Goal: Task Accomplishment & Management: Complete application form

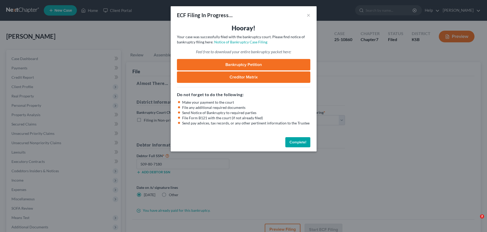
select select "2"
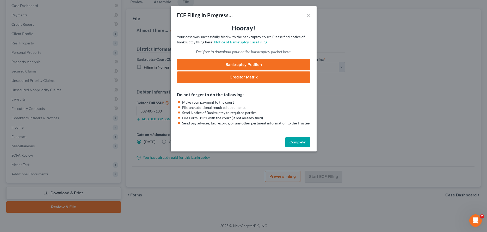
click at [298, 140] on button "Complete!" at bounding box center [297, 142] width 25 height 10
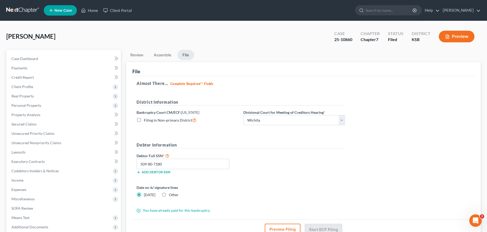
click at [91, 4] on ul "New Case Home Client Portal - No Result - See all results Or Press Enter... Hel…" at bounding box center [262, 11] width 437 height 14
click at [92, 10] on link "Home" at bounding box center [89, 10] width 22 height 9
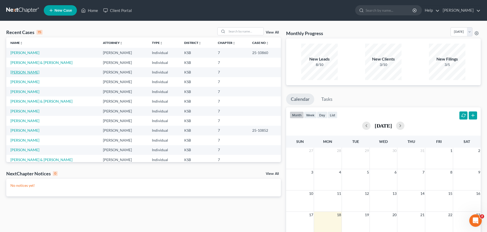
click at [18, 70] on link "[PERSON_NAME]" at bounding box center [24, 72] width 29 height 4
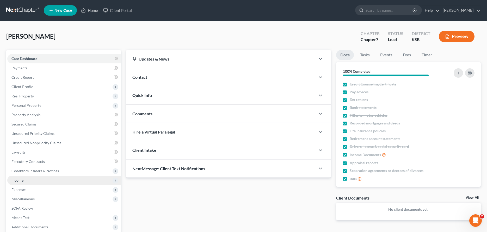
click at [23, 183] on span "Income" at bounding box center [64, 180] width 114 height 9
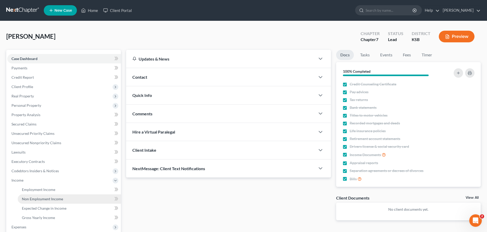
click at [29, 198] on span "Non Employment Income" at bounding box center [42, 199] width 41 height 4
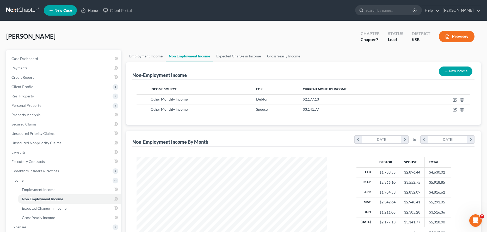
scroll to position [95, 200]
click at [455, 100] on icon "button" at bounding box center [455, 100] width 4 height 4
select select "13"
select select "0"
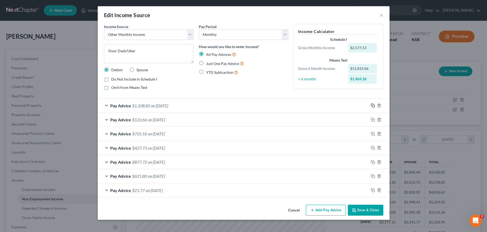
click at [373, 106] on icon "button" at bounding box center [372, 106] width 4 height 4
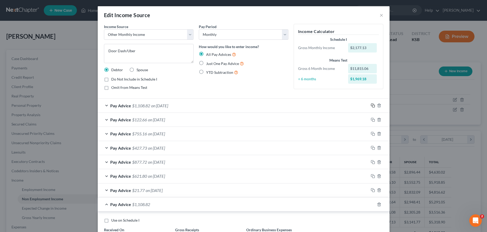
scroll to position [48, 0]
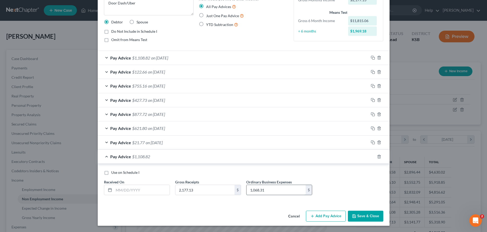
click at [283, 190] on input "1,068.31" at bounding box center [275, 190] width 59 height 10
click at [369, 219] on button "Save & Close" at bounding box center [365, 216] width 35 height 11
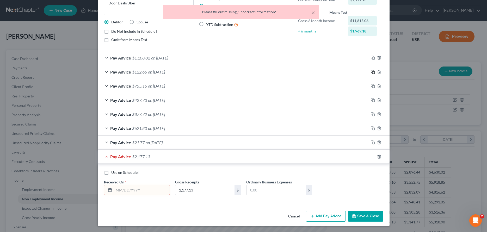
click at [373, 71] on icon "button" at bounding box center [372, 72] width 4 height 4
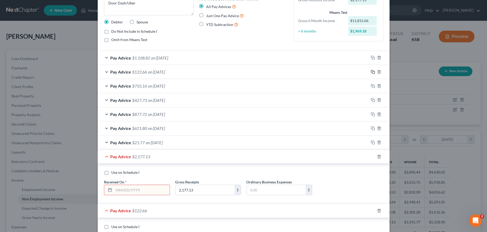
scroll to position [101, 0]
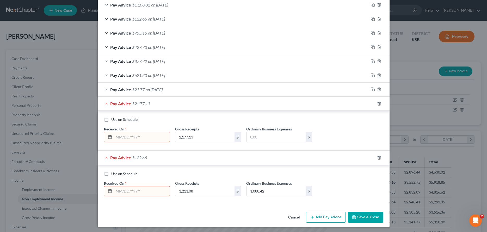
click at [107, 102] on div "Pay Advice $2,177.13" at bounding box center [236, 104] width 277 height 14
click at [379, 103] on icon "button" at bounding box center [379, 103] width 2 height 3
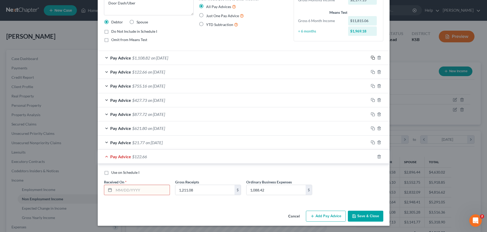
click at [372, 56] on icon "button" at bounding box center [372, 57] width 2 height 2
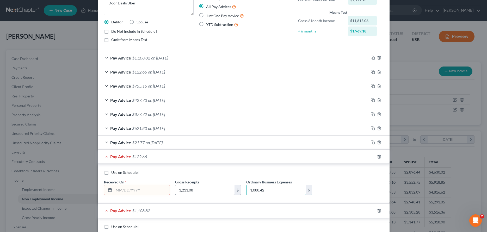
drag, startPoint x: 290, startPoint y: 188, endPoint x: 219, endPoint y: 190, distance: 71.6
click at [246, 194] on input "1,088.42" at bounding box center [275, 190] width 59 height 10
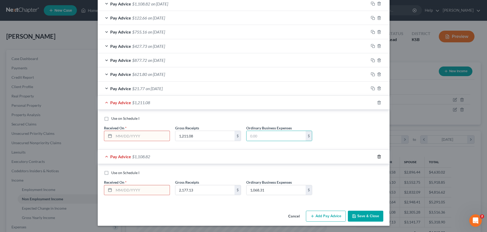
click at [378, 158] on icon "button" at bounding box center [379, 157] width 4 height 4
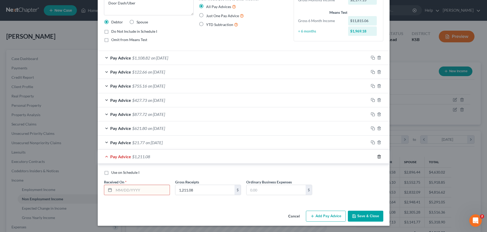
click at [380, 156] on icon "button" at bounding box center [379, 157] width 4 height 4
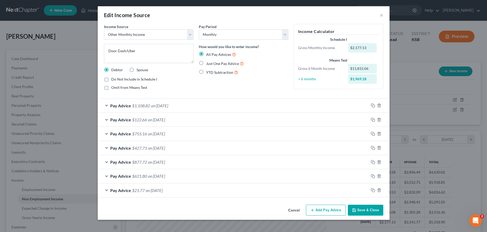
scroll to position [0, 0]
click at [108, 105] on div "Pay Advice $1,108.82 on [DATE]" at bounding box center [233, 106] width 271 height 14
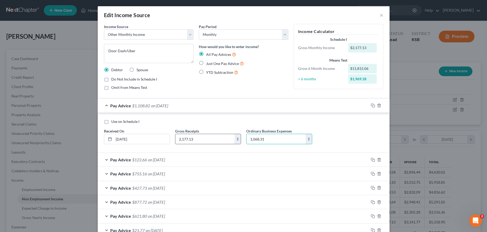
drag, startPoint x: 268, startPoint y: 140, endPoint x: 229, endPoint y: 140, distance: 39.3
click at [246, 140] on input "1,068.31" at bounding box center [275, 139] width 59 height 10
click at [106, 160] on div "Pay Advice $122.66 on [DATE]" at bounding box center [233, 160] width 271 height 14
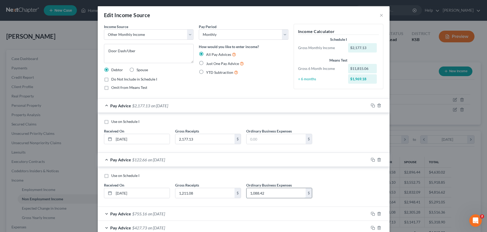
drag, startPoint x: 237, startPoint y: 193, endPoint x: 228, endPoint y: 193, distance: 9.4
click at [246, 193] on input "1,088.42" at bounding box center [275, 193] width 59 height 10
drag, startPoint x: 272, startPoint y: 192, endPoint x: 223, endPoint y: 196, distance: 48.3
click at [246, 196] on input "1,088.42" at bounding box center [275, 193] width 59 height 10
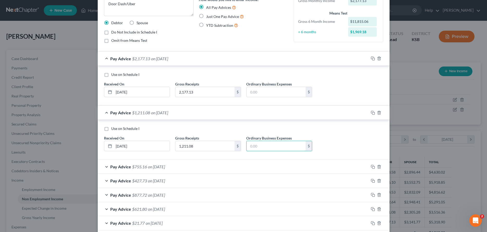
scroll to position [74, 0]
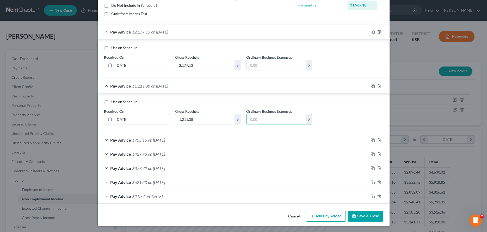
click at [106, 140] on div "Pay Advice $755.16 on [DATE]" at bounding box center [233, 140] width 271 height 14
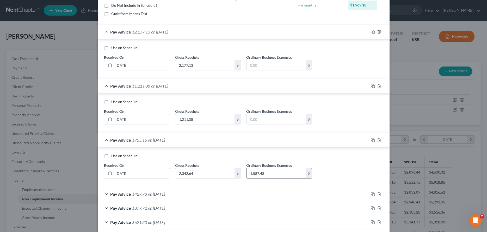
drag, startPoint x: 274, startPoint y: 174, endPoint x: 228, endPoint y: 175, distance: 46.6
click at [246, 175] on input "1,587.48" at bounding box center [275, 174] width 59 height 10
click at [107, 193] on div "Pay Advice $427.73 on [DATE]" at bounding box center [233, 194] width 271 height 14
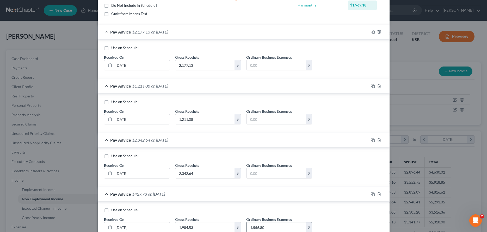
scroll to position [80, 0]
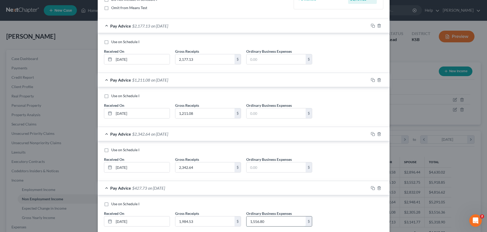
drag, startPoint x: 273, startPoint y: 226, endPoint x: 232, endPoint y: 231, distance: 41.6
click at [246, 227] on input "1,556.80" at bounding box center [275, 222] width 59 height 10
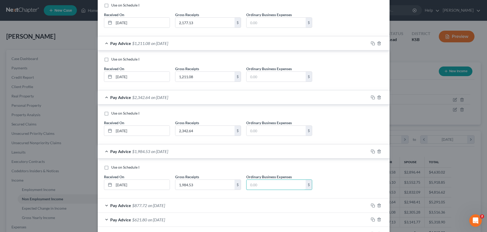
scroll to position [154, 0]
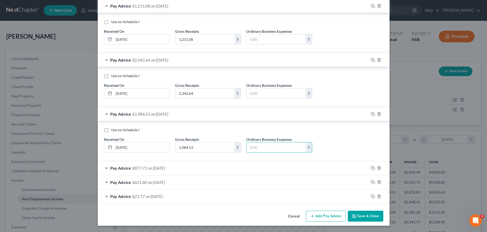
click at [108, 167] on div "Pay Advice $877.72 on [DATE]" at bounding box center [233, 168] width 271 height 14
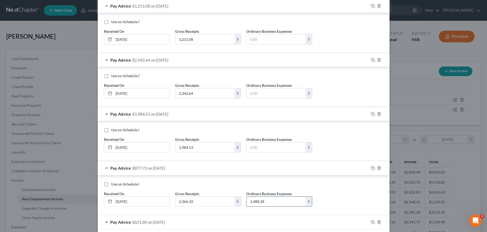
drag, startPoint x: 273, startPoint y: 202, endPoint x: 229, endPoint y: 203, distance: 44.5
click at [246, 203] on input "1,488.38" at bounding box center [275, 202] width 59 height 10
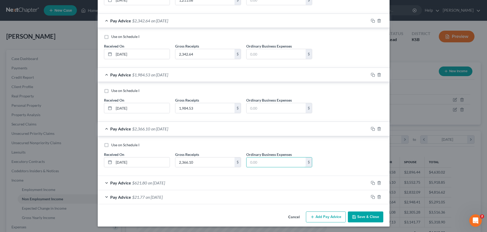
scroll to position [194, 0]
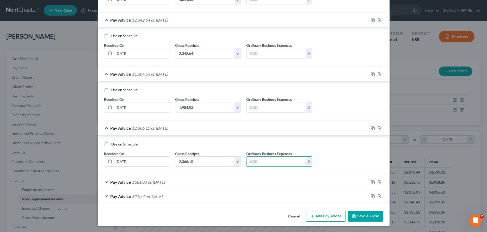
click at [106, 182] on div "Pay Advice $621.80 on [DATE]" at bounding box center [233, 182] width 271 height 14
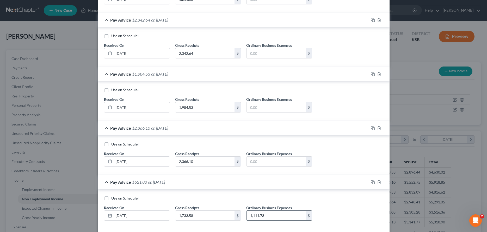
drag, startPoint x: 281, startPoint y: 216, endPoint x: 207, endPoint y: 218, distance: 73.7
click at [246, 218] on input "1,111.78" at bounding box center [275, 216] width 59 height 10
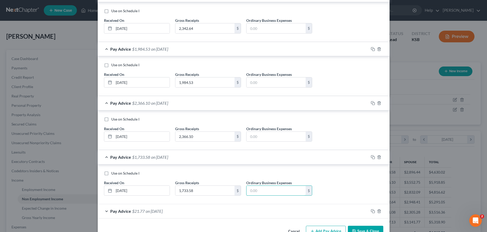
scroll to position [234, 0]
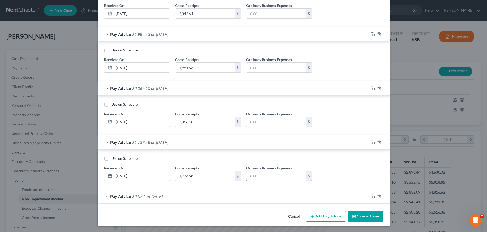
click at [106, 196] on div "Pay Advice $21.77 on [DATE]" at bounding box center [233, 197] width 271 height 14
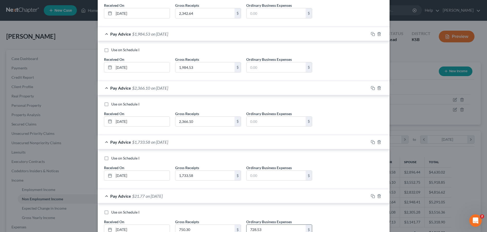
click at [275, 227] on input "728.53" at bounding box center [275, 230] width 59 height 10
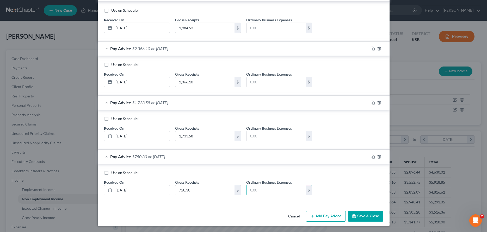
click at [362, 215] on button "Save & Close" at bounding box center [365, 216] width 35 height 11
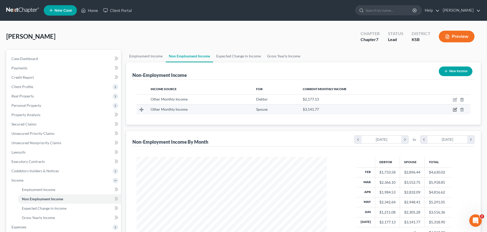
click at [455, 110] on icon "button" at bounding box center [455, 110] width 4 height 4
select select "13"
select select "0"
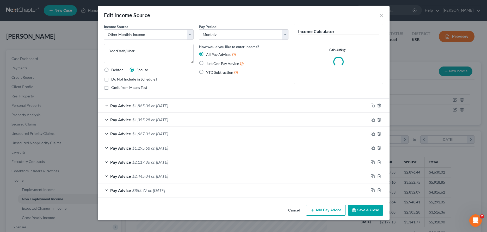
click at [107, 106] on div "Pay Advice $1,865.36 on [DATE]" at bounding box center [233, 106] width 271 height 14
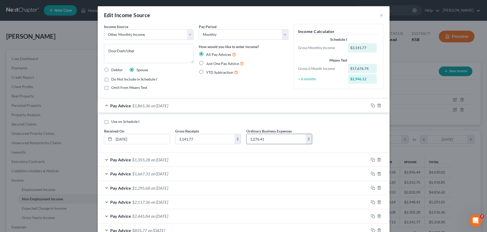
click at [272, 140] on input "1,276.41" at bounding box center [275, 139] width 59 height 10
click at [106, 159] on div "Pay Advice $1,355.28 on [DATE]" at bounding box center [233, 160] width 271 height 14
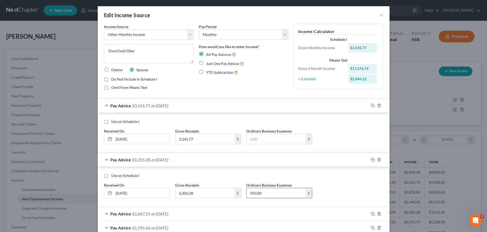
click at [267, 190] on input "950.00" at bounding box center [275, 193] width 59 height 10
click at [107, 213] on div "Pay Advice $1,667.31 on [DATE]" at bounding box center [233, 214] width 271 height 14
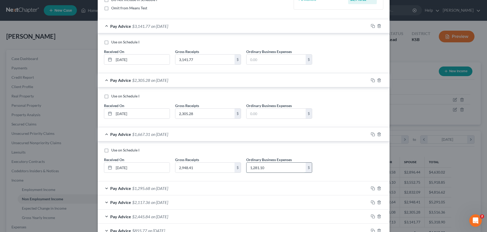
click at [270, 169] on input "1,281.10" at bounding box center [275, 168] width 59 height 10
click at [106, 188] on div "Pay Advice $1,295.68 on [DATE]" at bounding box center [233, 189] width 271 height 14
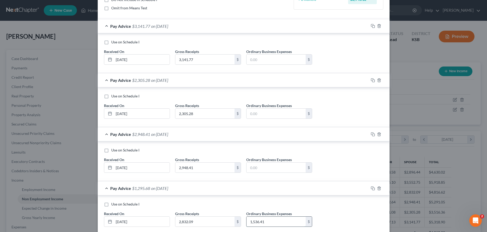
click at [288, 223] on input "1,536.41" at bounding box center [275, 222] width 59 height 10
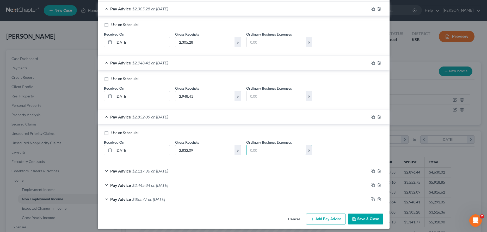
scroll to position [154, 0]
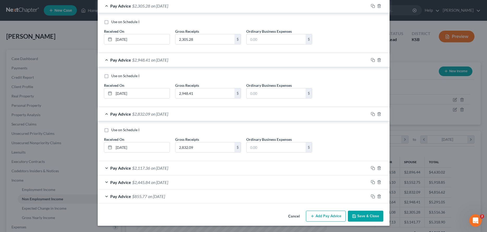
drag, startPoint x: 106, startPoint y: 169, endPoint x: 116, endPoint y: 168, distance: 9.4
click at [106, 169] on div "Pay Advice $2,117.36 on [DATE]" at bounding box center [233, 168] width 271 height 14
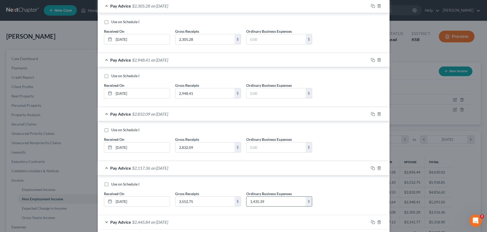
click at [276, 203] on input "1,435.39" at bounding box center [275, 202] width 59 height 10
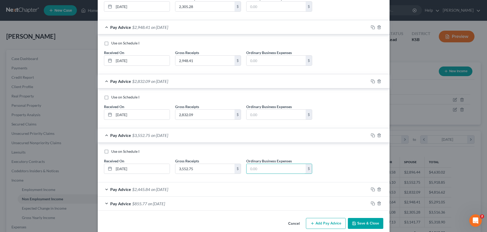
scroll to position [194, 0]
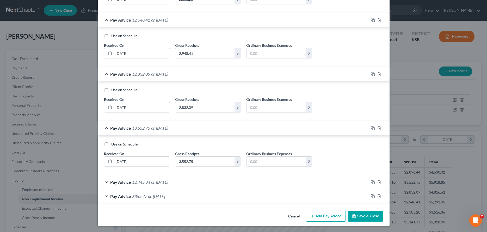
click at [108, 186] on div "Pay Advice $2,445.84 on [DATE]" at bounding box center [233, 182] width 271 height 14
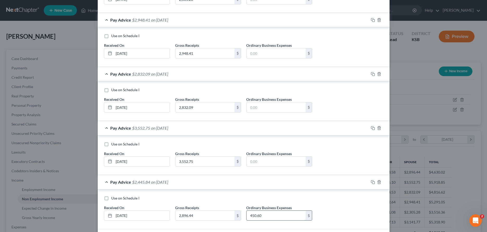
click at [272, 219] on input "450.60" at bounding box center [275, 216] width 59 height 10
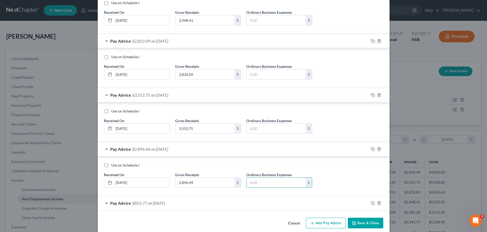
scroll to position [234, 0]
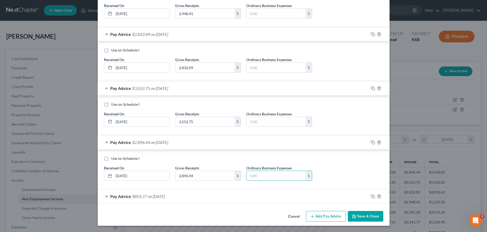
click at [109, 197] on div "Pay Advice $855.77 on [DATE]" at bounding box center [233, 197] width 271 height 14
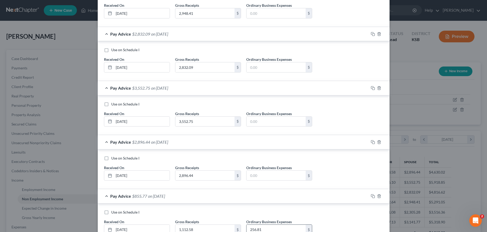
click at [269, 229] on input "256.81" at bounding box center [275, 230] width 59 height 10
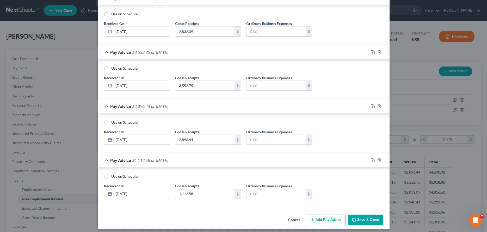
scroll to position [274, 0]
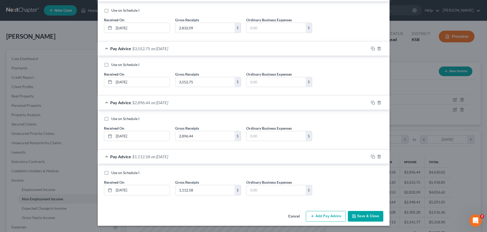
click at [362, 213] on button "Save & Close" at bounding box center [365, 216] width 35 height 11
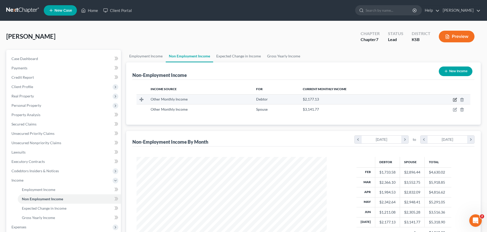
click at [454, 100] on icon "button" at bounding box center [455, 99] width 2 height 2
select select "13"
select select "0"
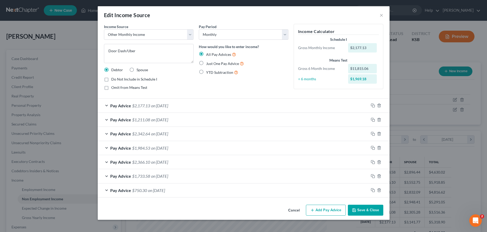
click at [364, 210] on button "Save & Close" at bounding box center [365, 210] width 35 height 11
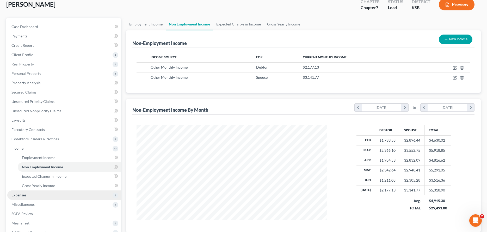
scroll to position [53, 0]
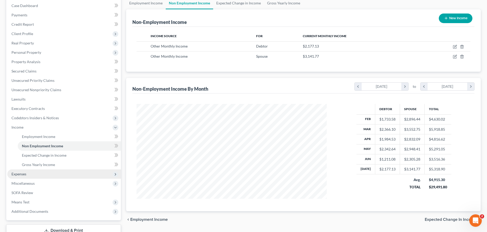
click at [22, 173] on span "Expenses" at bounding box center [18, 174] width 15 height 4
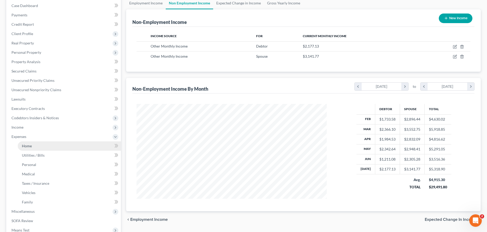
click at [34, 146] on link "Home" at bounding box center [69, 146] width 103 height 9
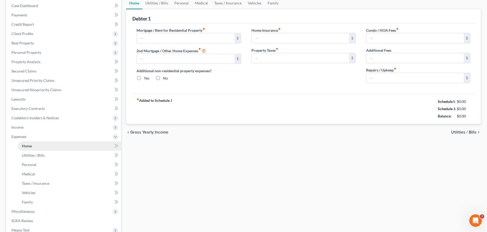
type input "775.00"
type input "0.00"
radio input "true"
type input "50.00"
type input "0.00"
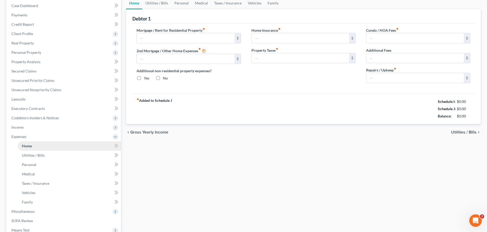
type input "0.00"
type input "50.00"
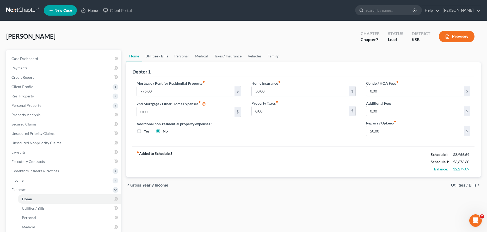
click at [160, 55] on link "Utilities / Bills" at bounding box center [156, 56] width 29 height 12
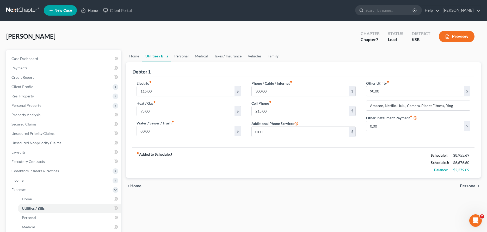
click at [188, 54] on link "Personal" at bounding box center [181, 56] width 21 height 12
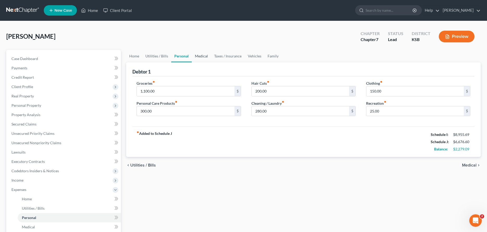
click at [204, 56] on link "Medical" at bounding box center [201, 56] width 19 height 12
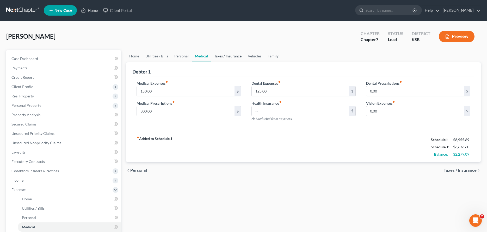
click at [233, 58] on link "Taxes / Insurance" at bounding box center [228, 56] width 34 height 12
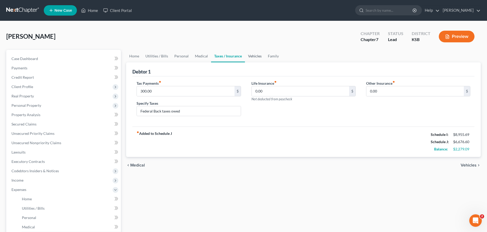
click at [251, 55] on link "Vehicles" at bounding box center [255, 56] width 20 height 12
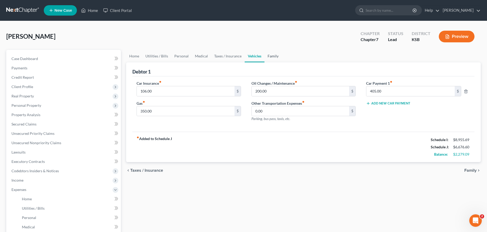
click at [271, 55] on link "Family" at bounding box center [272, 56] width 17 height 12
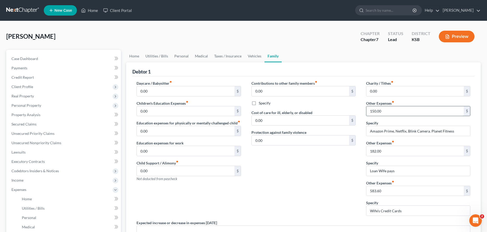
click at [418, 112] on input "150.00" at bounding box center [414, 111] width 97 height 10
click at [134, 52] on link "Home" at bounding box center [134, 56] width 16 height 12
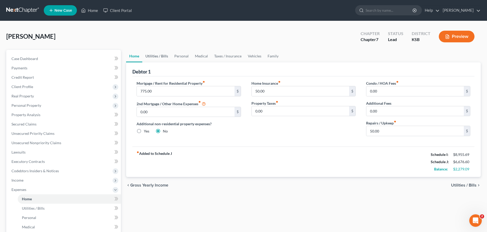
click at [152, 55] on link "Utilities / Bills" at bounding box center [156, 56] width 29 height 12
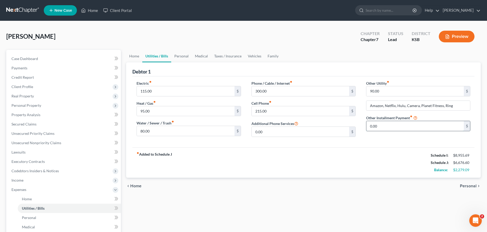
click at [382, 125] on input "0.00" at bounding box center [414, 126] width 97 height 10
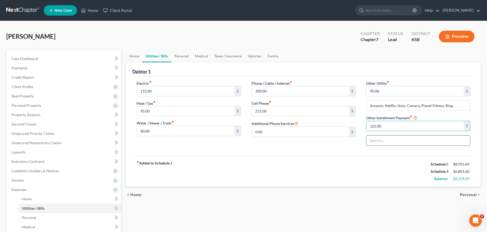
type input "125.00"
click at [379, 136] on input "text" at bounding box center [418, 141] width 104 height 10
type input "Zillow/Tech Fee"
click at [269, 57] on link "Family" at bounding box center [272, 56] width 17 height 12
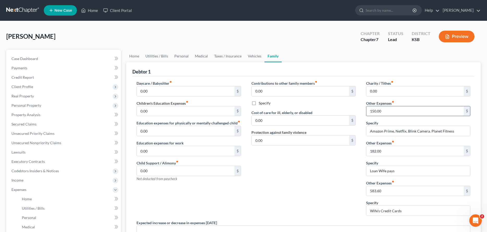
click at [413, 115] on input "150.00" at bounding box center [414, 111] width 97 height 10
click at [158, 55] on link "Utilities / Bills" at bounding box center [156, 56] width 29 height 12
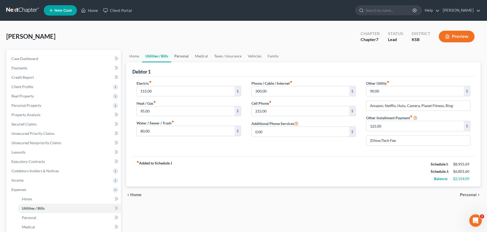
click at [185, 56] on link "Personal" at bounding box center [181, 56] width 21 height 12
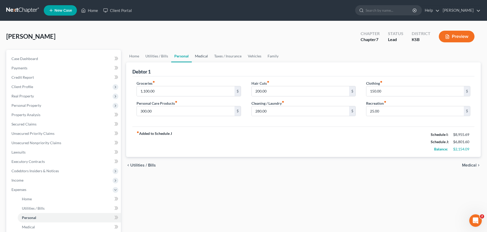
click at [202, 56] on link "Medical" at bounding box center [201, 56] width 19 height 12
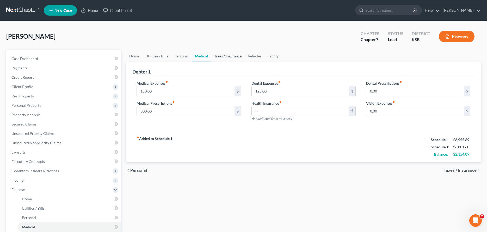
click at [229, 53] on link "Taxes / Insurance" at bounding box center [228, 56] width 34 height 12
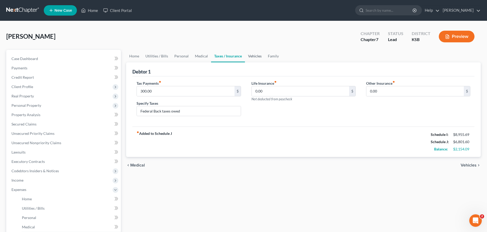
click at [250, 55] on link "Vehicles" at bounding box center [255, 56] width 20 height 12
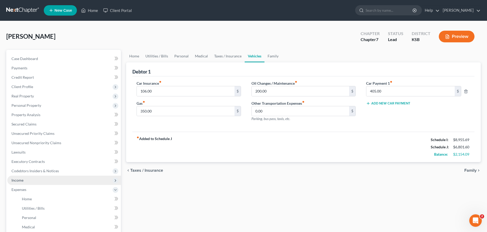
click at [41, 180] on span "Income" at bounding box center [64, 180] width 114 height 9
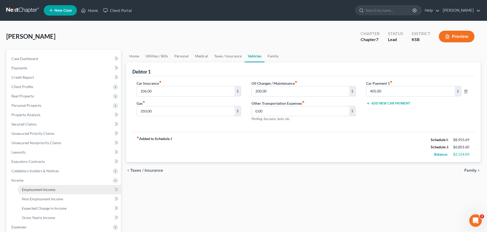
click at [26, 191] on span "Employment Income" at bounding box center [38, 190] width 33 height 4
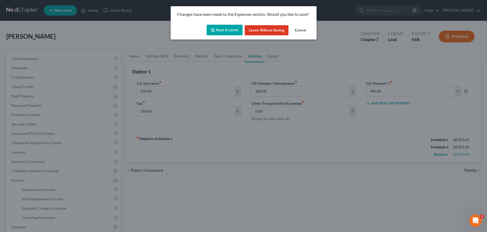
click at [232, 29] on button "Save & Leave" at bounding box center [224, 30] width 36 height 11
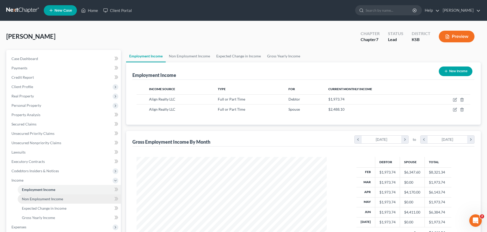
scroll to position [95, 200]
click at [42, 200] on span "Non Employment Income" at bounding box center [42, 199] width 41 height 4
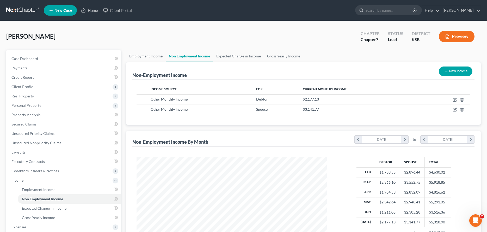
scroll to position [95, 200]
click at [453, 100] on icon "button" at bounding box center [454, 100] width 3 height 3
select select "13"
select select "0"
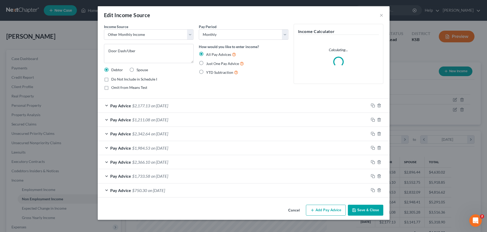
click at [105, 105] on div "Pay Advice $2,177.13 on [DATE]" at bounding box center [233, 106] width 271 height 14
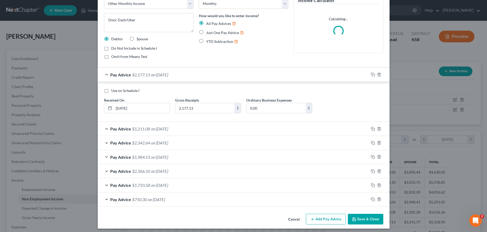
scroll to position [34, 0]
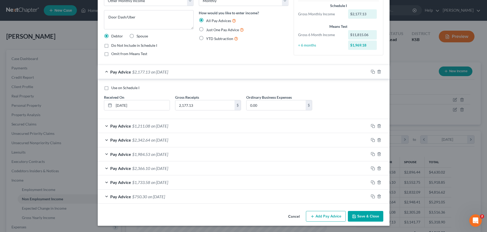
click at [103, 194] on div "Pay Advice $750.30 on [DATE]" at bounding box center [233, 197] width 271 height 14
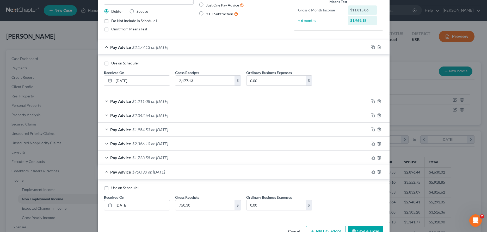
scroll to position [74, 0]
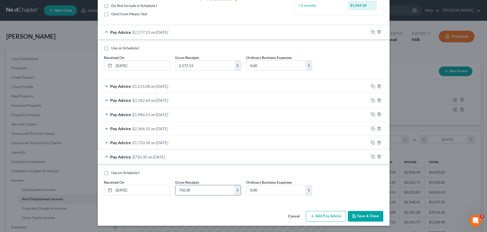
click at [216, 189] on input "750.30" at bounding box center [204, 191] width 59 height 10
click at [379, 157] on icon "button" at bounding box center [379, 157] width 4 height 4
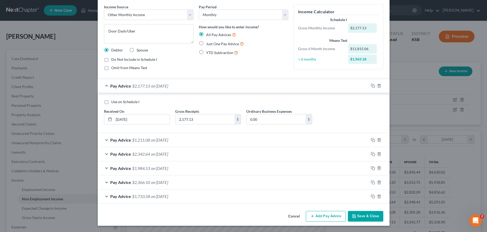
scroll to position [20, 0]
click at [105, 196] on div "Pay Advice $1,733.58 on [DATE]" at bounding box center [233, 197] width 271 height 14
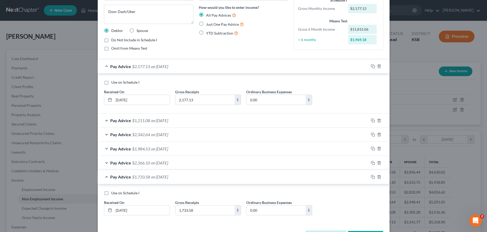
scroll to position [46, 0]
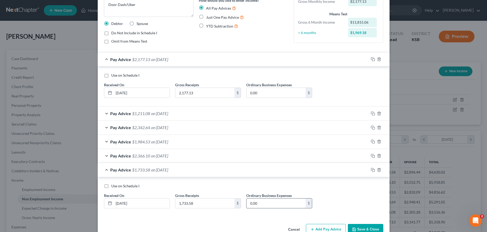
click at [271, 203] on input "0.00" at bounding box center [275, 204] width 59 height 10
type input "1,111.78"
click at [361, 227] on button "Save & Close" at bounding box center [365, 229] width 35 height 11
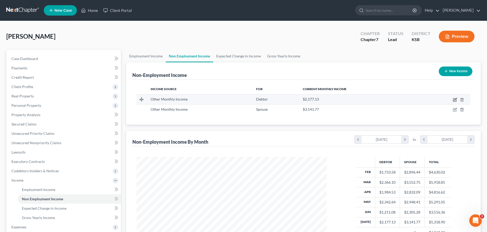
click at [455, 100] on icon "button" at bounding box center [455, 99] width 2 height 2
select select "13"
select select "0"
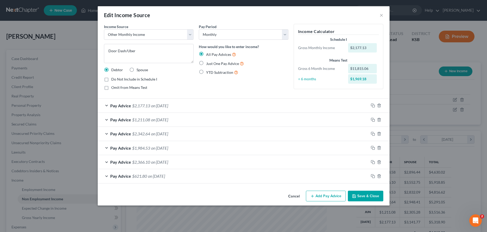
click at [106, 106] on div "Pay Advice $2,177.13 on [DATE]" at bounding box center [233, 106] width 271 height 14
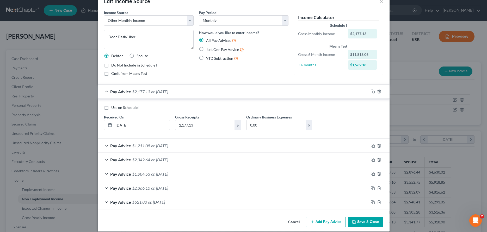
scroll to position [20, 0]
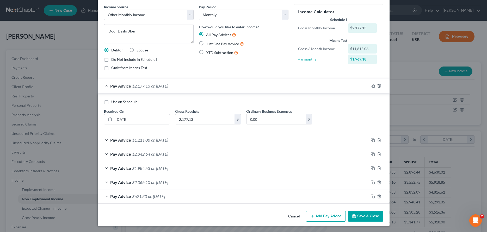
click at [107, 196] on div "Pay Advice $621.80 on [DATE]" at bounding box center [233, 197] width 271 height 14
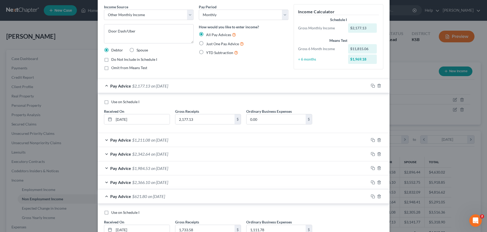
scroll to position [60, 0]
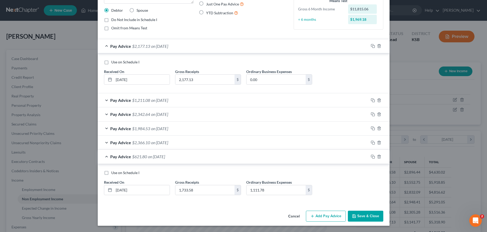
click at [108, 142] on div "Pay Advice $2,366.10 on [DATE]" at bounding box center [233, 143] width 271 height 14
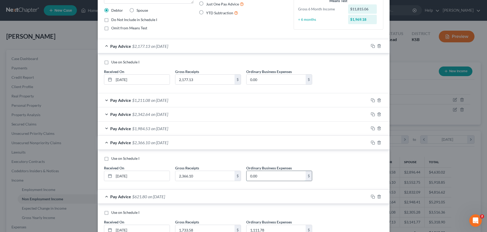
click at [265, 175] on input "0.00" at bounding box center [275, 176] width 59 height 10
type input "4"
click at [285, 174] on input "text" at bounding box center [275, 176] width 59 height 10
type input "1,488.28"
click at [106, 128] on div "Pay Advice $1,984.53 on [DATE]" at bounding box center [233, 129] width 271 height 14
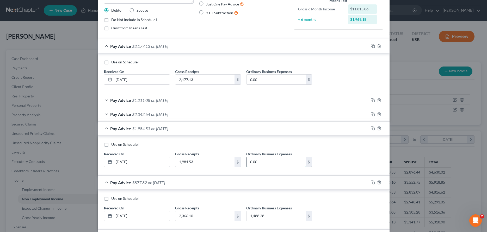
click at [268, 163] on input "0.00" at bounding box center [275, 162] width 59 height 10
click at [264, 164] on input "0.00" at bounding box center [275, 162] width 59 height 10
type input "1,556.70"
click at [107, 113] on div "Pay Advice $2,342.64 on [DATE]" at bounding box center [233, 115] width 271 height 14
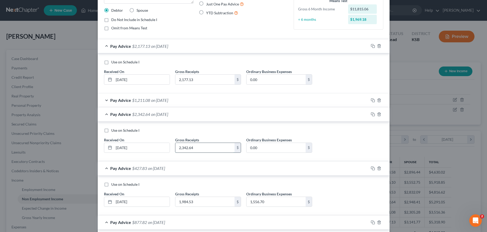
click at [214, 147] on input "2,342.64" at bounding box center [204, 148] width 59 height 10
click at [265, 147] on input "0.00" at bounding box center [275, 148] width 59 height 10
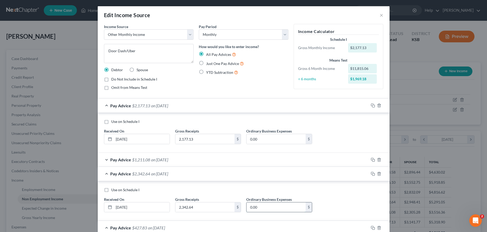
scroll to position [53, 0]
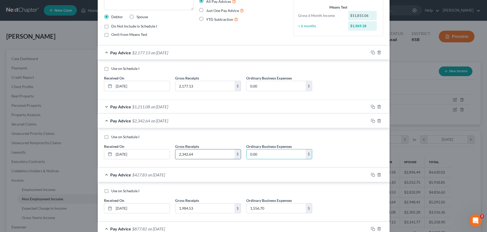
click at [200, 156] on input "2,342.64" at bounding box center [204, 155] width 59 height 10
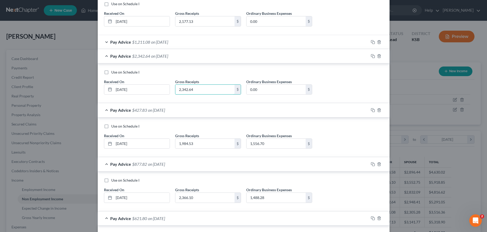
scroll to position [106, 0]
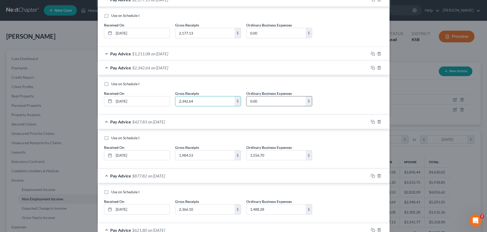
click at [260, 104] on input "0.00" at bounding box center [275, 102] width 59 height 10
click at [273, 102] on input "0.00" at bounding box center [275, 102] width 59 height 10
type input "1,587.48"
click at [105, 54] on div "Pay Advice $1,211.08 on [DATE]" at bounding box center [233, 54] width 271 height 14
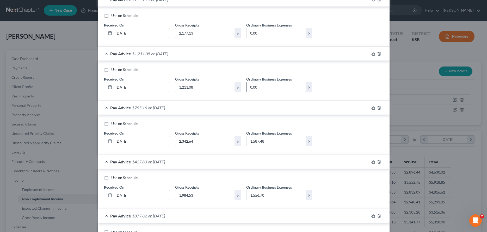
click at [259, 87] on input "0.00" at bounding box center [275, 87] width 59 height 10
drag, startPoint x: 293, startPoint y: 87, endPoint x: 213, endPoint y: 90, distance: 80.0
click at [246, 90] on input "0.00" at bounding box center [275, 87] width 59 height 10
type input "1,436.87"
click at [275, 31] on input "0.00" at bounding box center [275, 33] width 59 height 10
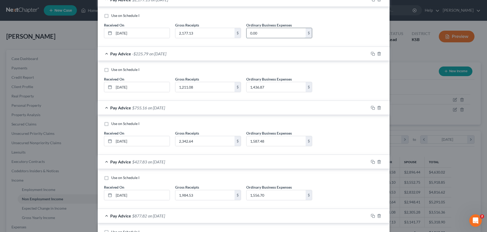
click at [299, 34] on input "0.00" at bounding box center [275, 33] width 59 height 10
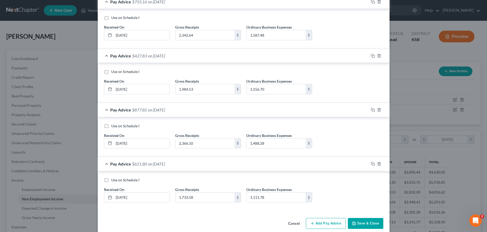
scroll to position [220, 0]
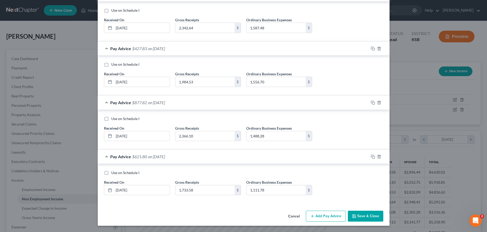
type input "1,801.67"
click at [364, 216] on button "Save & Close" at bounding box center [365, 216] width 35 height 11
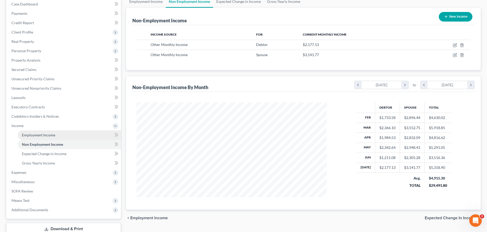
scroll to position [80, 0]
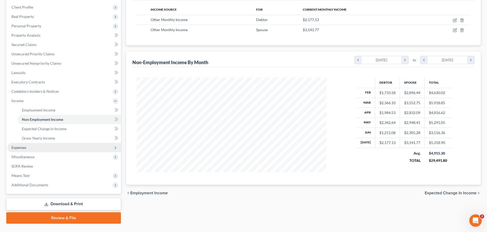
click at [25, 149] on span "Expenses" at bounding box center [18, 148] width 15 height 4
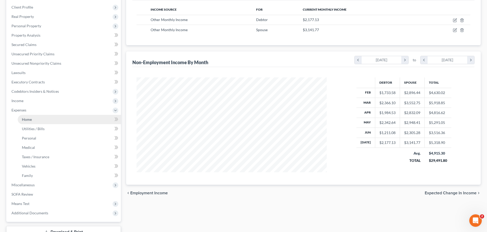
click at [24, 118] on span "Home" at bounding box center [27, 119] width 10 height 4
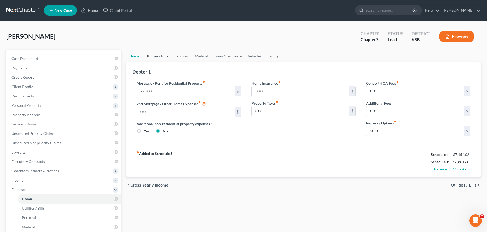
click at [162, 55] on link "Utilities / Bills" at bounding box center [156, 56] width 29 height 12
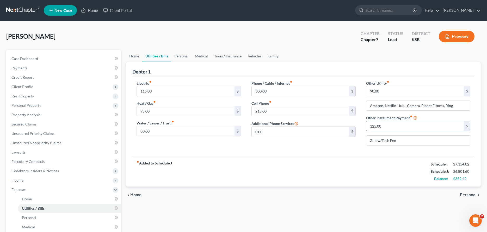
drag, startPoint x: 388, startPoint y: 126, endPoint x: 393, endPoint y: 127, distance: 5.1
click at [393, 127] on input "125.00" at bounding box center [414, 126] width 97 height 10
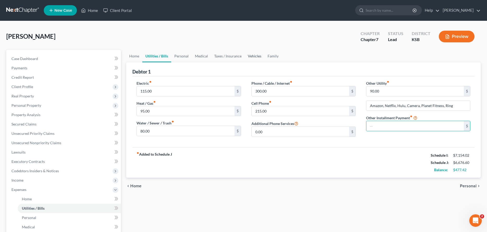
click at [253, 54] on link "Vehicles" at bounding box center [254, 56] width 20 height 12
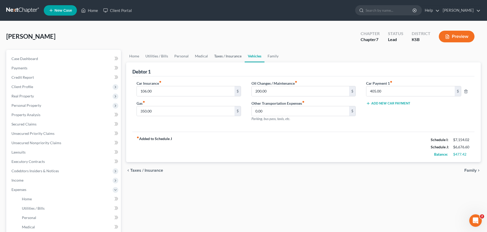
click at [228, 55] on link "Taxes / Insurance" at bounding box center [228, 56] width 34 height 12
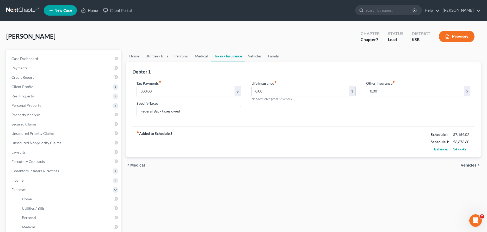
click at [279, 54] on link "Family" at bounding box center [273, 56] width 17 height 12
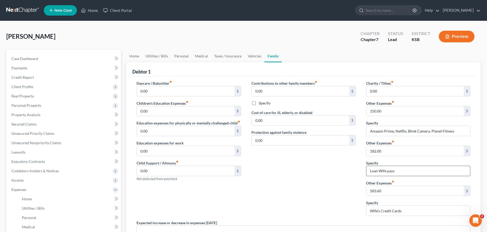
click at [412, 171] on input "Loan Wife pays" at bounding box center [418, 171] width 104 height 10
click at [392, 152] on input "182.00" at bounding box center [414, 151] width 97 height 10
click at [391, 152] on input "182.00" at bounding box center [414, 151] width 97 height 10
type input "587.00"
drag, startPoint x: 397, startPoint y: 171, endPoint x: 347, endPoint y: 172, distance: 49.5
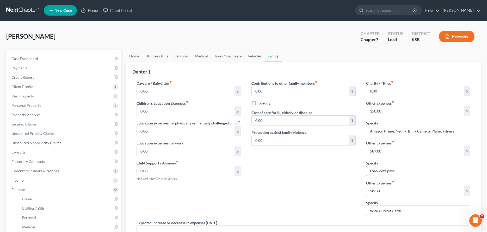
click at [366, 172] on input "Loan Wife pays" at bounding box center [418, 171] width 104 height 10
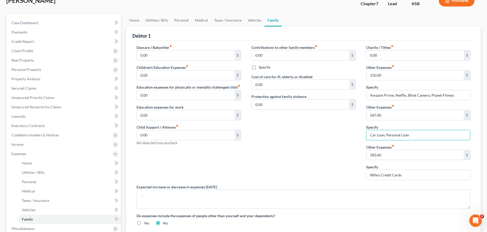
scroll to position [27, 0]
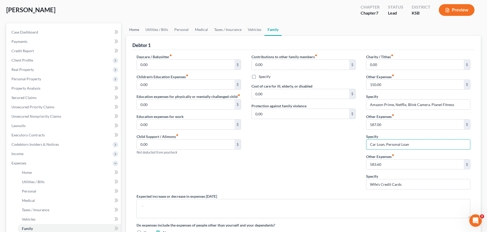
type input "Car Loan, Personal Loan"
click at [135, 29] on link "Home" at bounding box center [134, 29] width 16 height 12
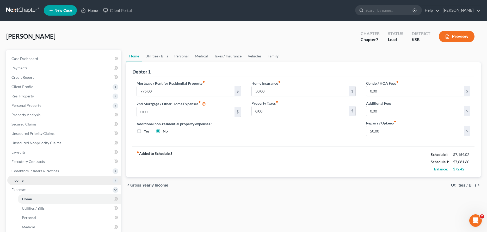
click at [19, 181] on span "Income" at bounding box center [17, 180] width 12 height 4
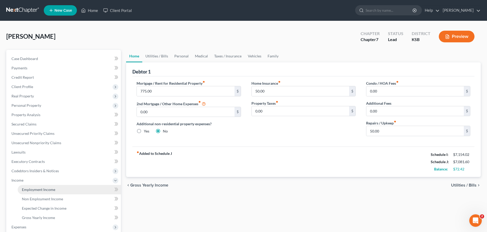
click at [28, 187] on link "Employment Income" at bounding box center [69, 189] width 103 height 9
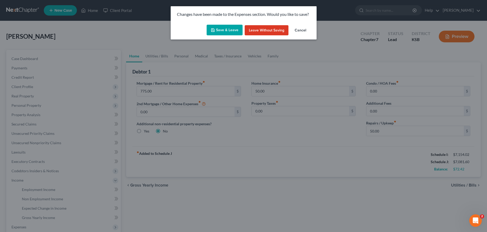
click at [234, 30] on button "Save & Leave" at bounding box center [224, 30] width 36 height 11
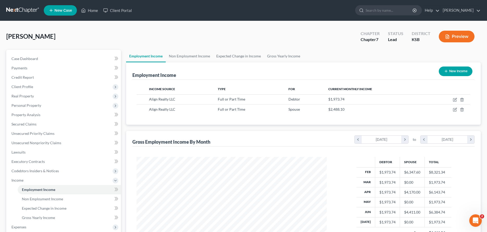
scroll to position [95, 200]
click at [194, 53] on link "Non Employment Income" at bounding box center [189, 56] width 47 height 12
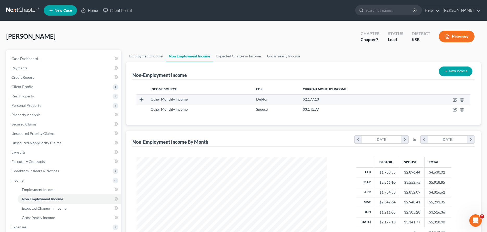
scroll to position [95, 200]
click at [454, 99] on icon "button" at bounding box center [455, 100] width 4 height 4
select select "13"
select select "0"
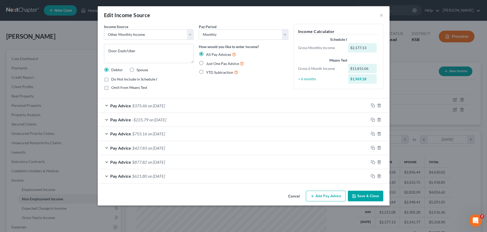
click at [106, 105] on div "Pay Advice $375.46 on [DATE]" at bounding box center [233, 106] width 271 height 14
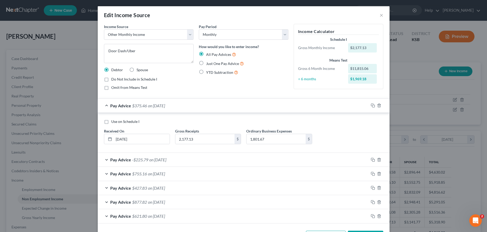
click at [107, 105] on div "Pay Advice $375.46 on [DATE]" at bounding box center [233, 106] width 271 height 14
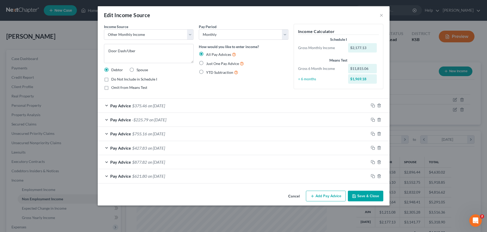
click at [372, 197] on button "Save & Close" at bounding box center [365, 196] width 35 height 11
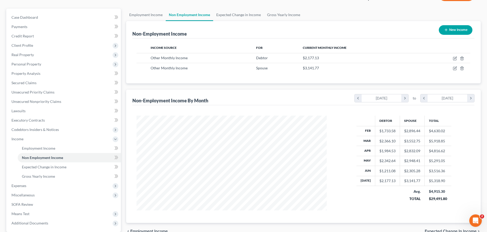
scroll to position [53, 0]
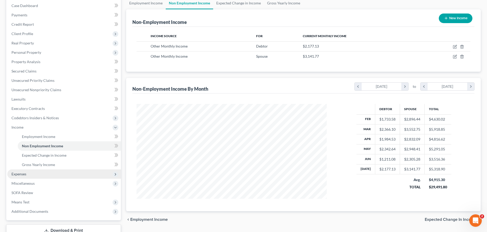
click at [15, 173] on span "Expenses" at bounding box center [18, 174] width 15 height 4
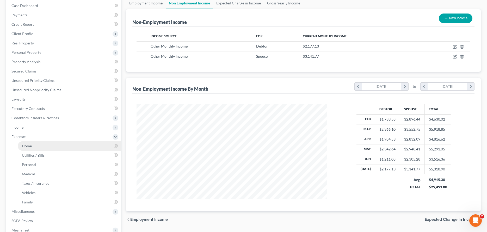
click at [26, 145] on span "Home" at bounding box center [27, 146] width 10 height 4
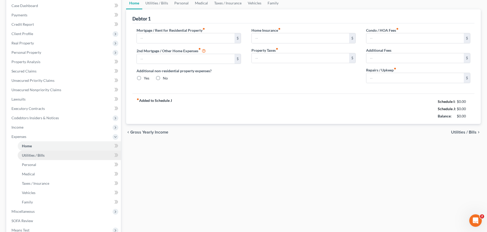
type input "775.00"
type input "0.00"
radio input "true"
type input "50.00"
type input "0.00"
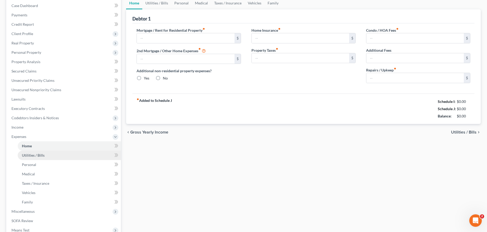
type input "0.00"
type input "50.00"
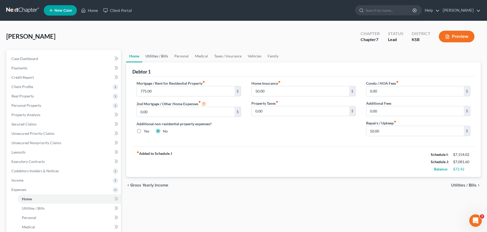
click at [161, 56] on link "Utilities / Bills" at bounding box center [156, 56] width 29 height 12
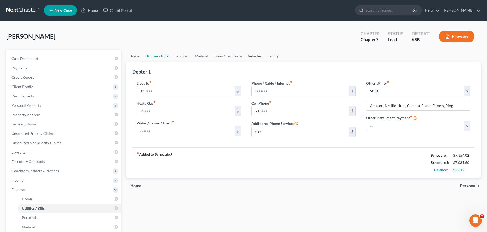
click at [251, 57] on link "Vehicles" at bounding box center [254, 56] width 20 height 12
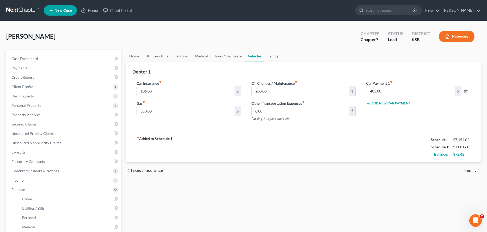
click at [277, 53] on link "Family" at bounding box center [272, 56] width 17 height 12
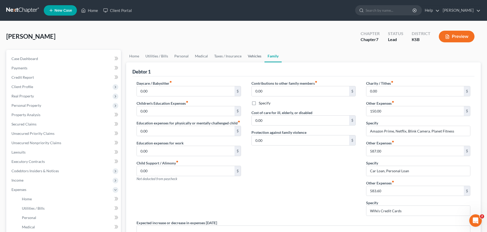
click at [250, 56] on link "Vehicles" at bounding box center [254, 56] width 20 height 12
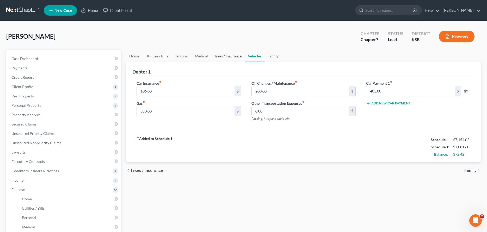
click at [224, 56] on link "Taxes / Insurance" at bounding box center [228, 56] width 34 height 12
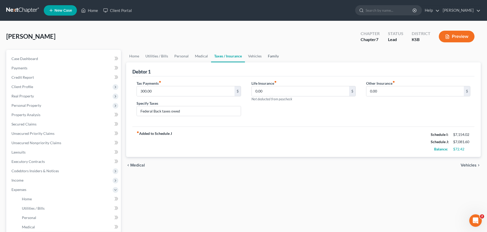
click at [275, 53] on link "Family" at bounding box center [273, 56] width 17 height 12
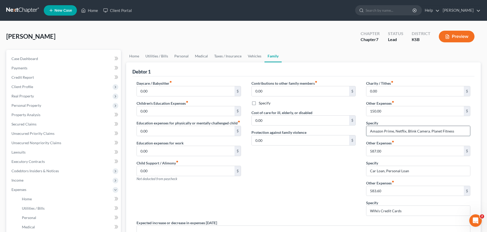
click at [452, 132] on input "Amazon Prime, Netflix, Blink Camera. Planet Fitness" at bounding box center [418, 131] width 104 height 10
type input "Amazon Prime, Netflix, Blink Camera. Planet Fitness, Hulu, Ring"
click at [208, 56] on link "Medical" at bounding box center [201, 56] width 19 height 12
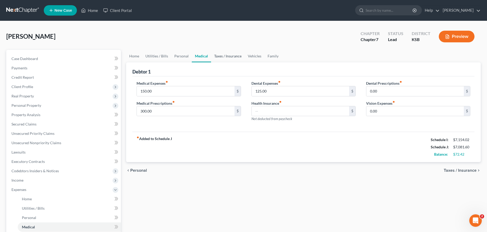
click at [224, 56] on link "Taxes / Insurance" at bounding box center [228, 56] width 34 height 12
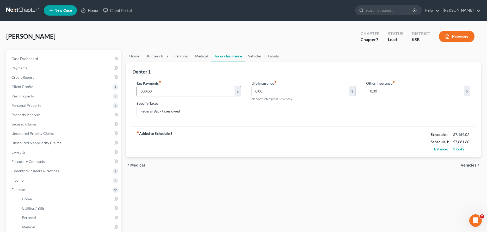
click at [188, 93] on input "300.00" at bounding box center [185, 91] width 97 height 10
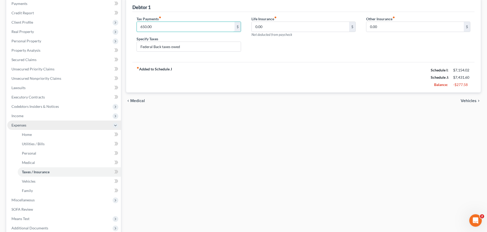
scroll to position [106, 0]
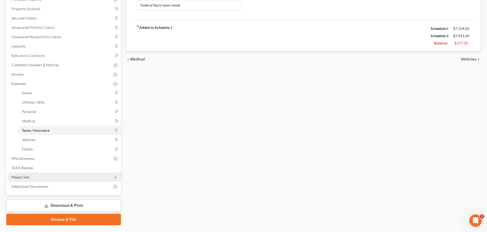
type input "650.00"
click at [31, 178] on span "Means Test" at bounding box center [64, 177] width 114 height 9
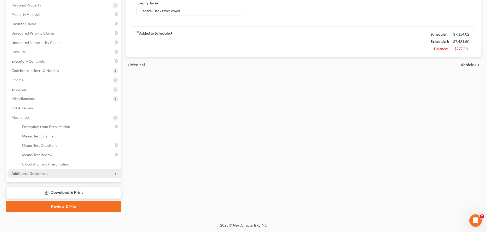
scroll to position [100, 0]
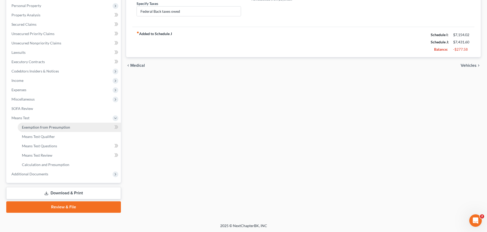
click at [35, 127] on span "Exemption from Presumption" at bounding box center [46, 127] width 48 height 4
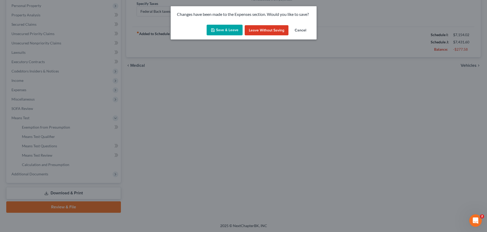
click at [225, 28] on button "Save & Leave" at bounding box center [224, 30] width 36 height 11
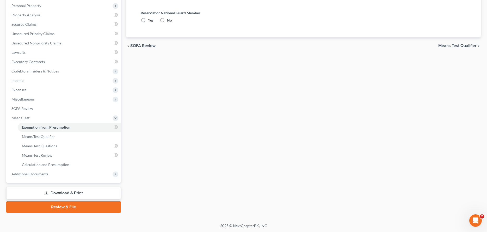
radio input "true"
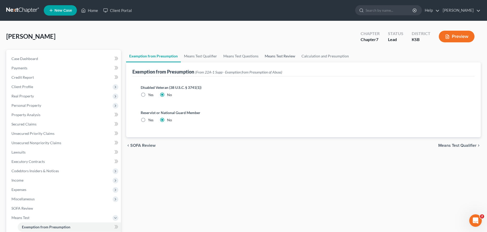
click at [267, 55] on link "Means Test Review" at bounding box center [279, 56] width 37 height 12
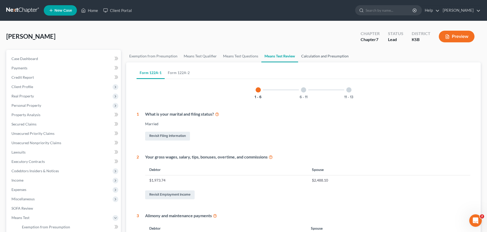
click at [313, 57] on link "Calculation and Presumption" at bounding box center [325, 56] width 54 height 12
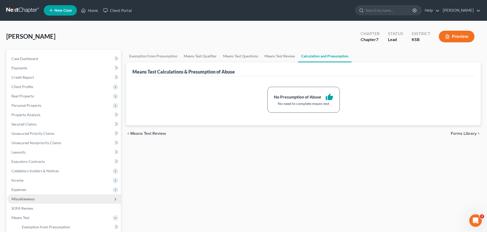
scroll to position [100, 0]
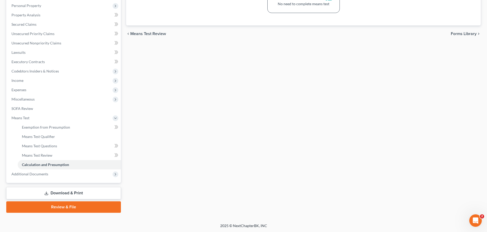
click at [52, 192] on link "Download & Print" at bounding box center [63, 193] width 115 height 12
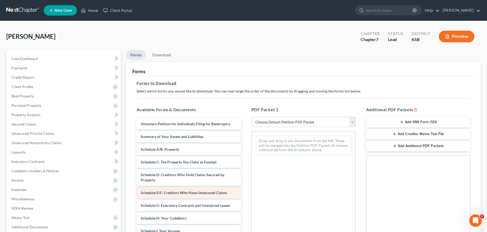
scroll to position [27, 0]
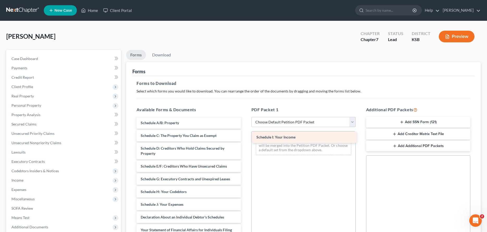
drag, startPoint x: 173, startPoint y: 203, endPoint x: 289, endPoint y: 136, distance: 133.5
click at [245, 136] on div "Schedule I: Your Income Voluntary Petition for Individuals Filing for Bankruptc…" at bounding box center [188, 219] width 112 height 254
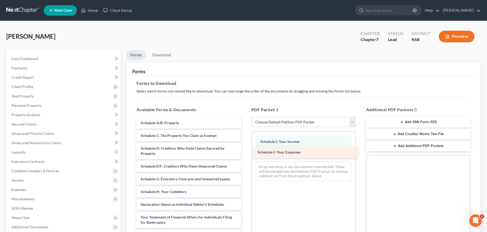
drag, startPoint x: 197, startPoint y: 206, endPoint x: 314, endPoint y: 154, distance: 127.7
click at [245, 154] on div "Schedule J: Your Expenses Voluntary Petition for Individuals Filing for Bankrup…" at bounding box center [188, 213] width 112 height 242
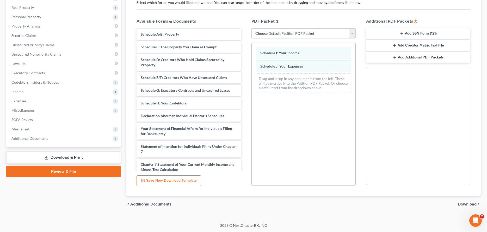
click at [467, 204] on span "Download" at bounding box center [466, 205] width 19 height 4
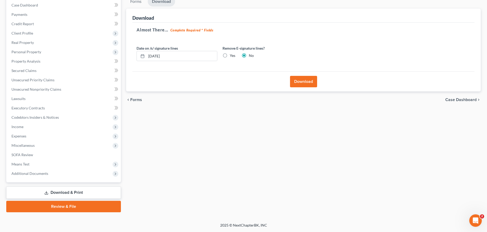
scroll to position [53, 0]
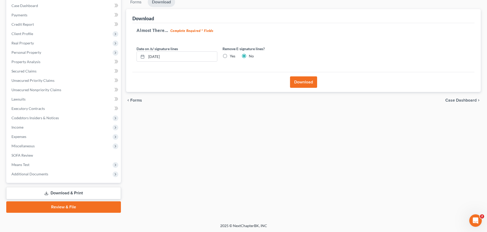
click at [304, 84] on button "Download" at bounding box center [303, 82] width 27 height 11
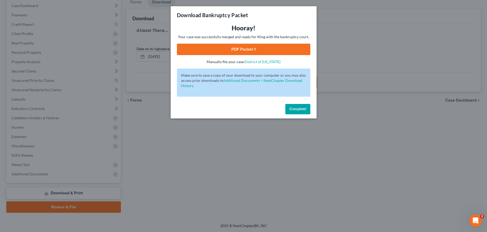
click at [290, 109] on span "Complete!" at bounding box center [297, 109] width 17 height 4
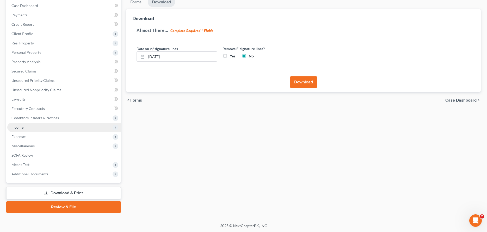
click at [25, 126] on span "Income" at bounding box center [64, 127] width 114 height 9
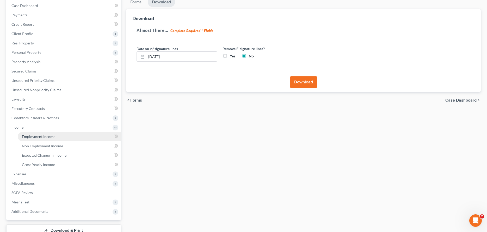
click at [26, 136] on span "Employment Income" at bounding box center [38, 137] width 33 height 4
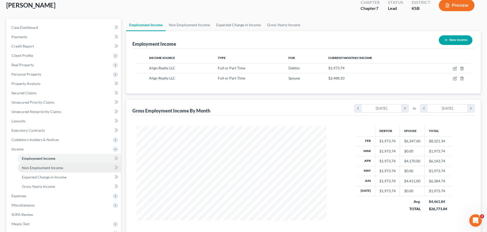
scroll to position [80, 0]
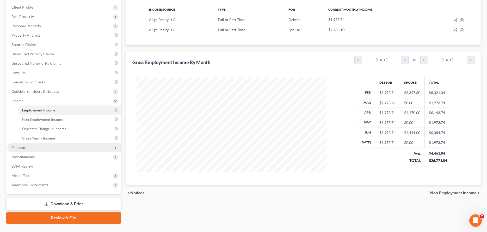
click at [18, 148] on span "Expenses" at bounding box center [18, 148] width 15 height 4
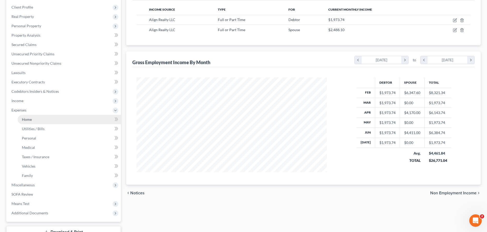
click at [27, 120] on span "Home" at bounding box center [27, 119] width 10 height 4
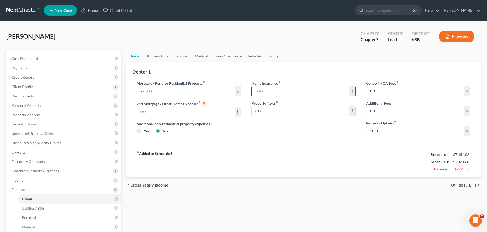
click at [272, 88] on input "50.00" at bounding box center [300, 91] width 97 height 10
type input "10.00"
click at [155, 55] on link "Utilities / Bills" at bounding box center [156, 56] width 29 height 12
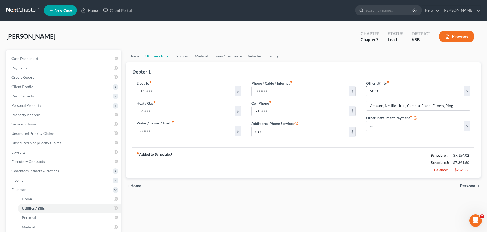
click at [377, 92] on input "90.00" at bounding box center [414, 91] width 97 height 10
type input "71.06"
click at [176, 55] on link "Personal" at bounding box center [181, 56] width 21 height 12
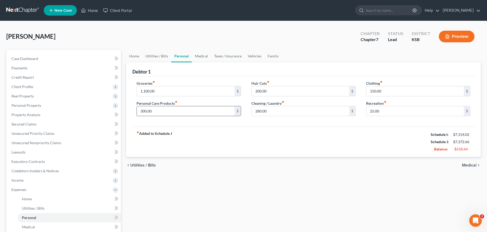
click at [209, 114] on input "300.00" at bounding box center [185, 111] width 97 height 10
type input "200.00"
click at [198, 56] on link "Medical" at bounding box center [201, 56] width 19 height 12
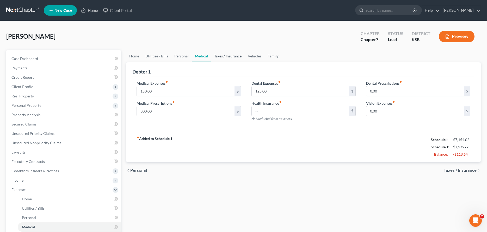
click at [220, 57] on link "Taxes / Insurance" at bounding box center [228, 56] width 34 height 12
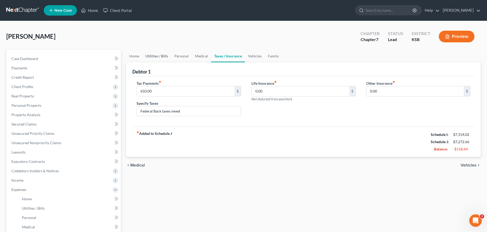
click at [158, 56] on link "Utilities / Bills" at bounding box center [156, 56] width 29 height 12
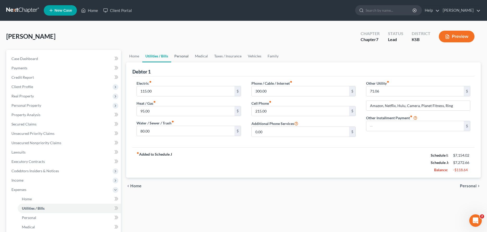
click at [181, 56] on link "Personal" at bounding box center [181, 56] width 21 height 12
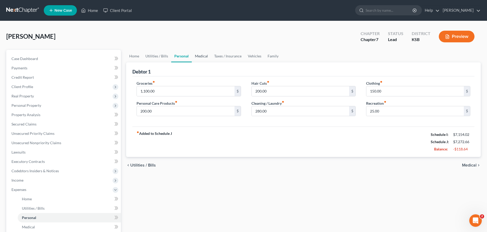
click at [199, 56] on link "Medical" at bounding box center [201, 56] width 19 height 12
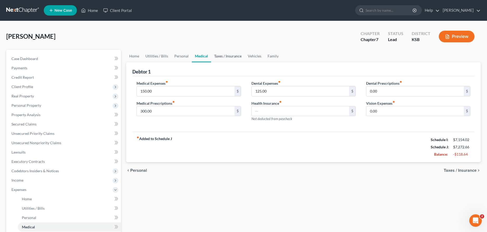
click at [221, 56] on link "Taxes / Insurance" at bounding box center [228, 56] width 34 height 12
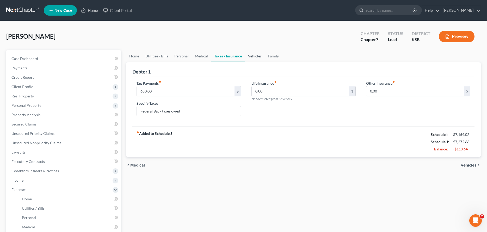
click at [257, 54] on link "Vehicles" at bounding box center [255, 56] width 20 height 12
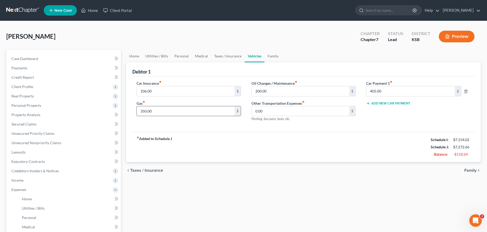
click at [184, 111] on input "350.00" at bounding box center [185, 111] width 97 height 10
type input "650.00"
click at [172, 91] on input "106.00" at bounding box center [185, 91] width 97 height 10
type input "163.00"
click at [225, 55] on link "Taxes / Insurance" at bounding box center [228, 56] width 34 height 12
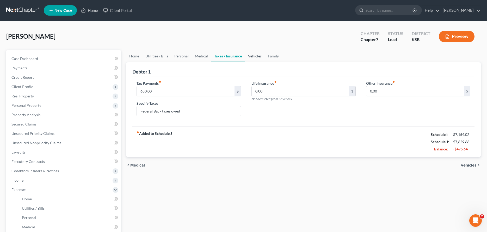
click at [257, 55] on link "Vehicles" at bounding box center [255, 56] width 20 height 12
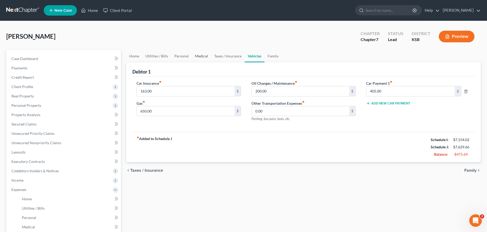
click at [198, 56] on link "Medical" at bounding box center [201, 56] width 19 height 12
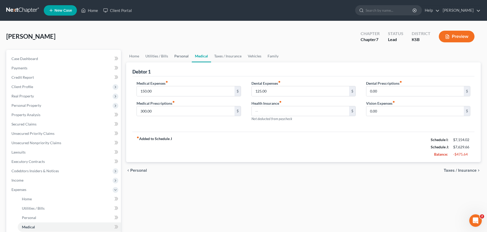
click at [185, 55] on link "Personal" at bounding box center [181, 56] width 21 height 12
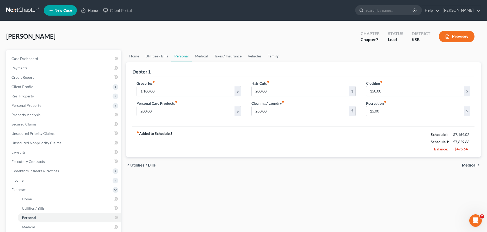
click at [268, 56] on link "Family" at bounding box center [272, 56] width 17 height 12
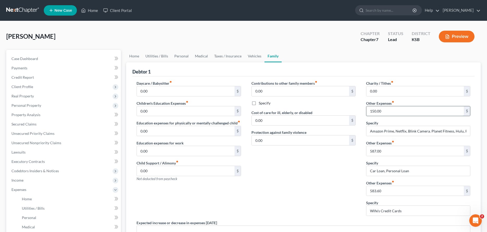
drag, startPoint x: 367, startPoint y: 112, endPoint x: 393, endPoint y: 112, distance: 26.0
click at [393, 112] on input "150.00" at bounding box center [414, 111] width 97 height 10
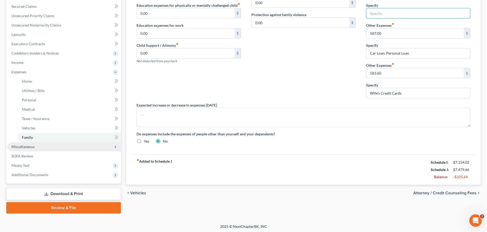
scroll to position [119, 0]
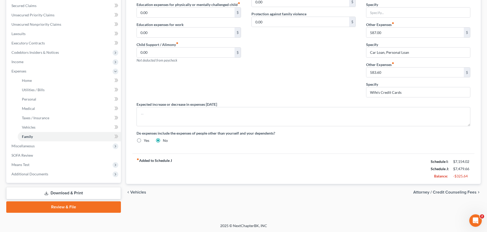
click at [48, 194] on icon at bounding box center [46, 194] width 4 height 4
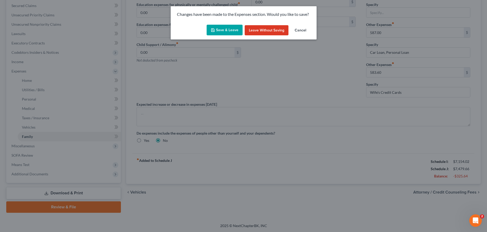
click at [214, 31] on icon "button" at bounding box center [213, 30] width 4 height 4
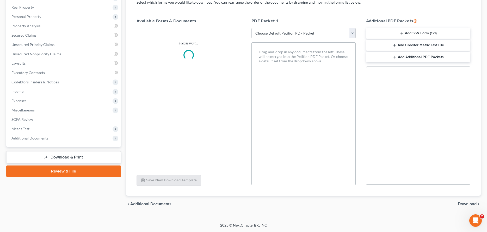
scroll to position [89, 0]
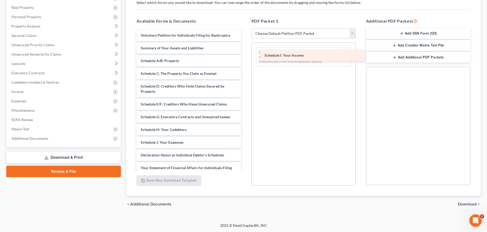
drag, startPoint x: 167, startPoint y: 142, endPoint x: 291, endPoint y: 55, distance: 151.2
click at [245, 55] on div "Schedule I: Your Income Voluntary Petition for Individuals Filing for Bankruptc…" at bounding box center [188, 157] width 112 height 254
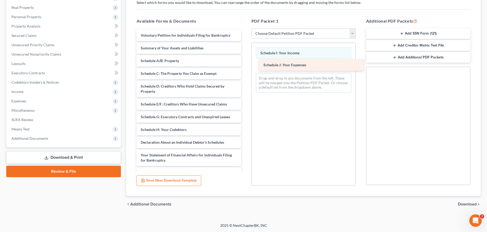
drag, startPoint x: 178, startPoint y: 142, endPoint x: 301, endPoint y: 65, distance: 145.0
click at [245, 65] on div "Schedule J: Your Expenses Voluntary Petition for Individuals Filing for Bankrup…" at bounding box center [188, 151] width 112 height 242
click at [466, 203] on span "Download" at bounding box center [466, 205] width 19 height 4
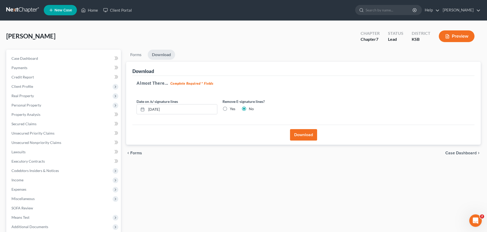
scroll to position [0, 0]
click at [297, 134] on button "Download" at bounding box center [303, 135] width 27 height 11
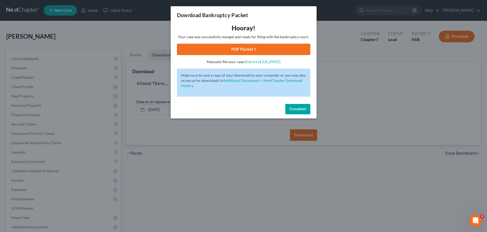
click at [236, 51] on link "PDF Packet 1" at bounding box center [243, 49] width 133 height 11
click at [299, 111] on span "Complete!" at bounding box center [297, 109] width 17 height 4
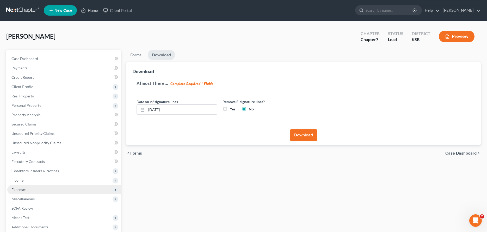
click at [33, 192] on span "Expenses" at bounding box center [64, 189] width 114 height 9
click at [30, 199] on span "Home" at bounding box center [27, 199] width 10 height 4
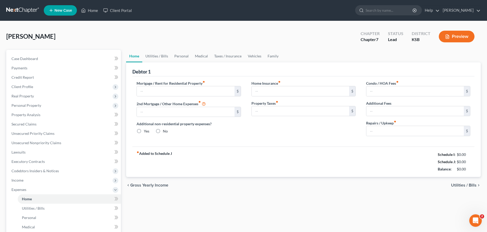
type input "775.00"
type input "0.00"
radio input "true"
type input "10.00"
type input "0.00"
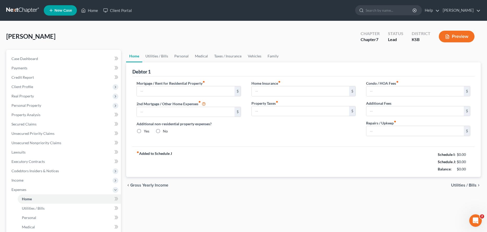
type input "0.00"
type input "50.00"
click at [159, 55] on link "Utilities / Bills" at bounding box center [156, 56] width 29 height 12
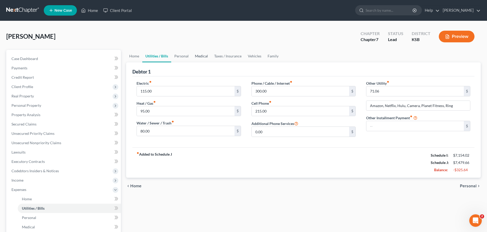
click at [204, 55] on link "Medical" at bounding box center [201, 56] width 19 height 12
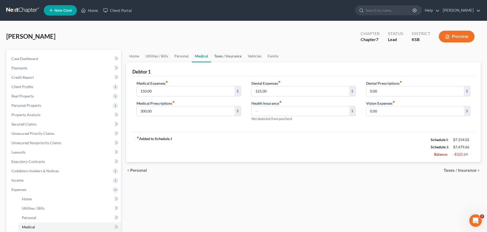
click at [225, 54] on link "Taxes / Insurance" at bounding box center [228, 56] width 34 height 12
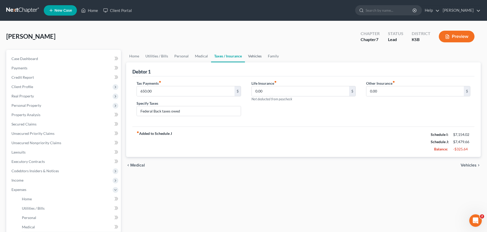
click at [255, 58] on link "Vehicles" at bounding box center [255, 56] width 20 height 12
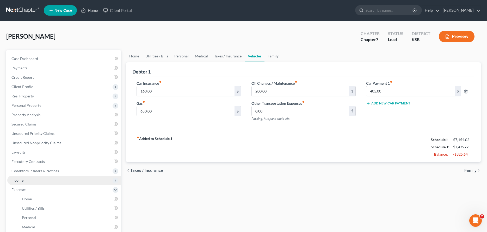
click at [22, 183] on span "Income" at bounding box center [64, 180] width 114 height 9
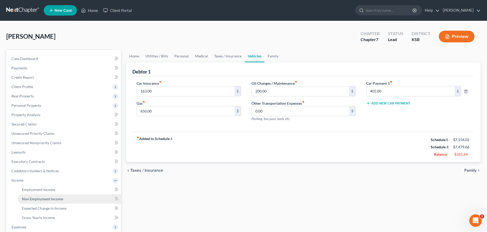
click at [45, 200] on span "Non Employment Income" at bounding box center [42, 199] width 41 height 4
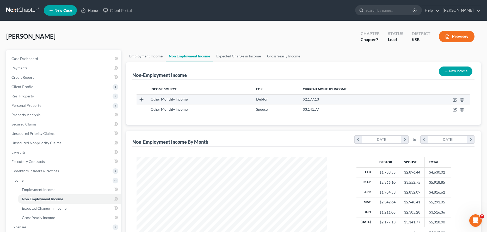
scroll to position [95, 200]
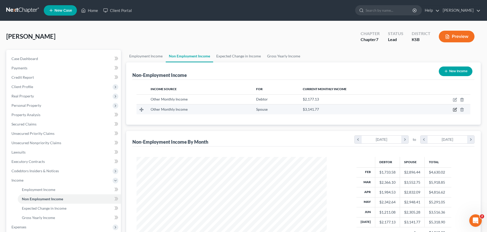
click at [455, 108] on icon "button" at bounding box center [455, 110] width 4 height 4
select select "13"
select select "0"
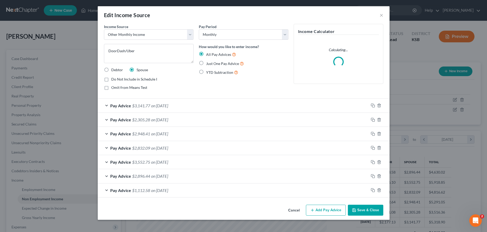
click at [106, 104] on div "Pay Advice $3,141.77 on [DATE]" at bounding box center [233, 106] width 271 height 14
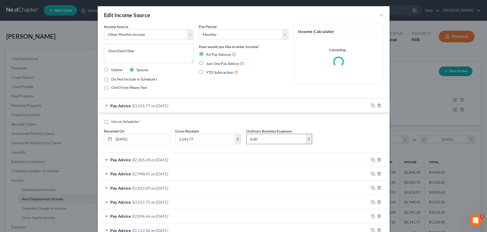
click at [293, 139] on input "0.00" at bounding box center [275, 139] width 59 height 10
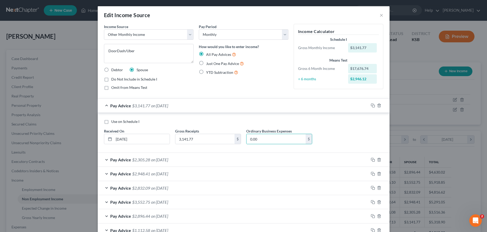
click at [105, 160] on div "Pay Advice $2,305.28 on [DATE]" at bounding box center [233, 160] width 271 height 14
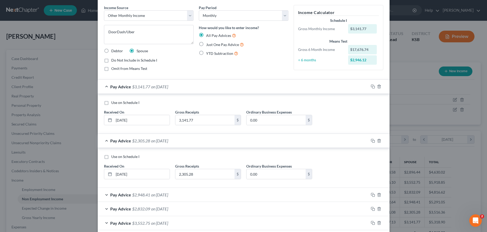
scroll to position [27, 0]
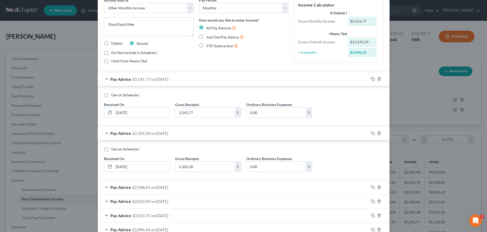
click at [106, 188] on div "Pay Advice $2,948.41 on [DATE]" at bounding box center [233, 188] width 271 height 14
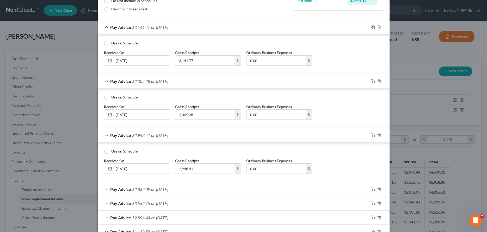
scroll to position [80, 0]
click at [107, 188] on div "Pay Advice $2,832.09 on [DATE]" at bounding box center [233, 189] width 271 height 14
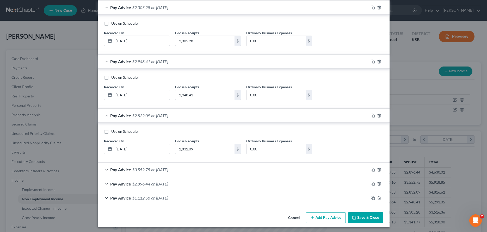
scroll to position [154, 0]
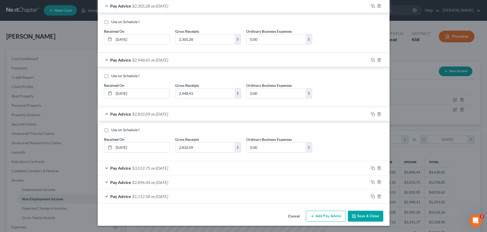
click at [107, 168] on div "Pay Advice $3,552.75 on [DATE]" at bounding box center [233, 168] width 271 height 14
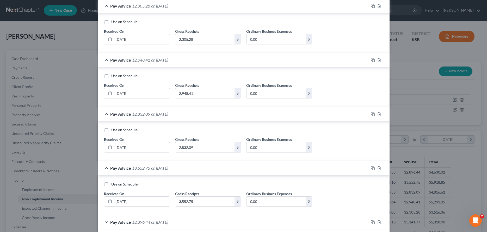
scroll to position [194, 0]
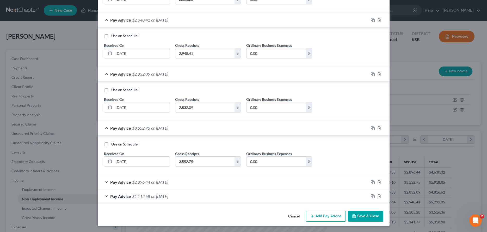
click at [106, 181] on div "Pay Advice $2,896.44 on [DATE]" at bounding box center [233, 182] width 271 height 14
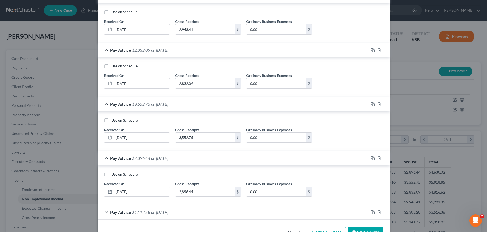
scroll to position [234, 0]
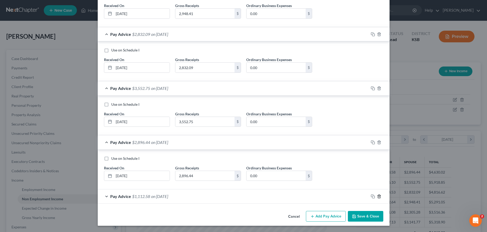
drag, startPoint x: 379, startPoint y: 196, endPoint x: 376, endPoint y: 197, distance: 3.0
click at [379, 196] on icon "button" at bounding box center [379, 197] width 4 height 4
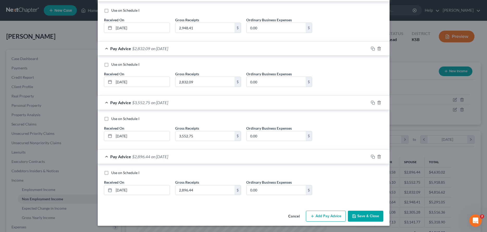
scroll to position [220, 0]
click at [292, 194] on input "0.00" at bounding box center [275, 191] width 59 height 10
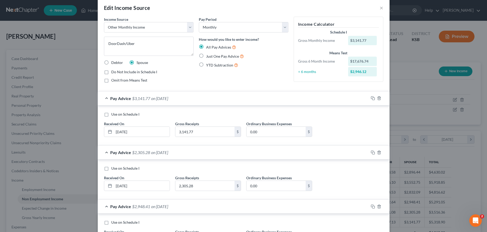
scroll to position [0, 0]
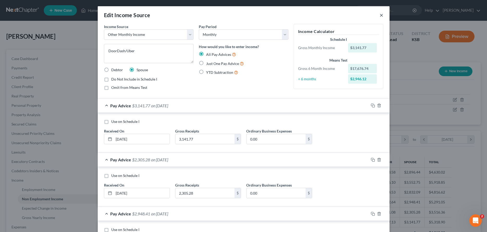
click at [382, 14] on button "×" at bounding box center [381, 15] width 4 height 6
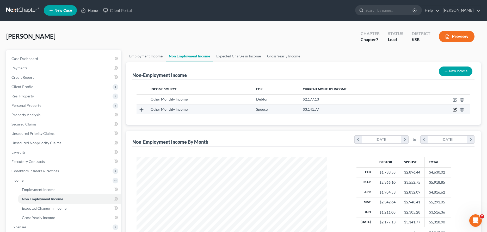
click at [455, 109] on icon "button" at bounding box center [455, 110] width 4 height 4
select select "13"
select select "0"
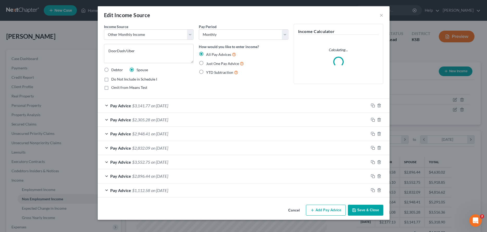
click at [106, 105] on div "Pay Advice $3,141.77 on [DATE]" at bounding box center [233, 106] width 271 height 14
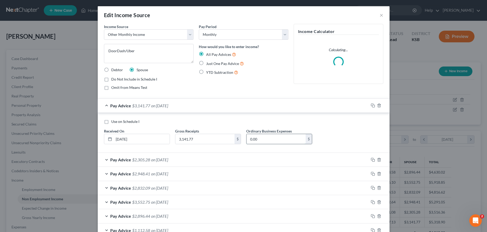
click at [281, 139] on input "0.00" at bounding box center [275, 139] width 59 height 10
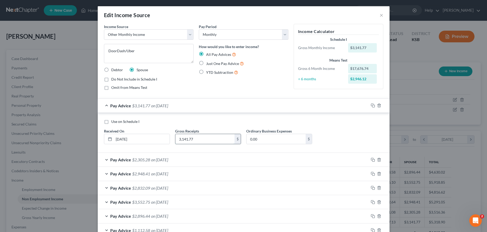
click at [227, 138] on input "3,141.77" at bounding box center [204, 139] width 59 height 10
type input "1"
type input "4"
type input "2,305.28"
click at [105, 160] on div "Pay Advice $2,305.28 on [DATE]" at bounding box center [233, 160] width 271 height 14
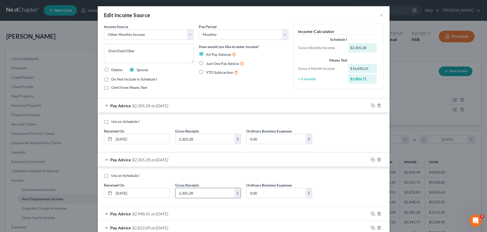
click at [208, 191] on input "2,305.28" at bounding box center [204, 193] width 59 height 10
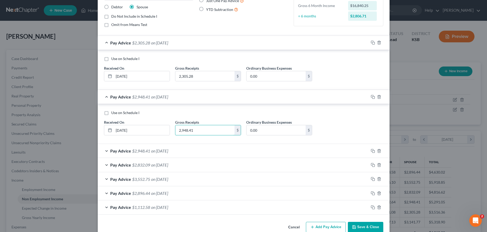
scroll to position [74, 0]
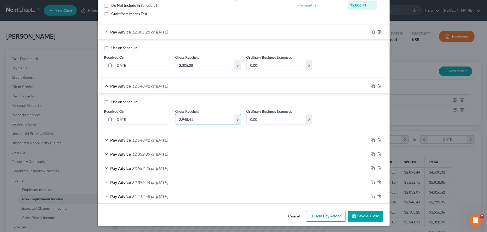
type input "2,948.41"
click at [106, 140] on div "Pay Advice $2,948.41 on [DATE]" at bounding box center [233, 140] width 271 height 14
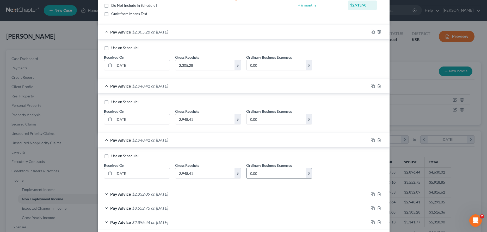
click at [275, 174] on input "0.00" at bounding box center [275, 174] width 59 height 10
click at [210, 170] on input "2,948.41" at bounding box center [204, 174] width 59 height 10
click at [106, 195] on div "Pay Advice $2,832.09 on [DATE]" at bounding box center [233, 194] width 271 height 14
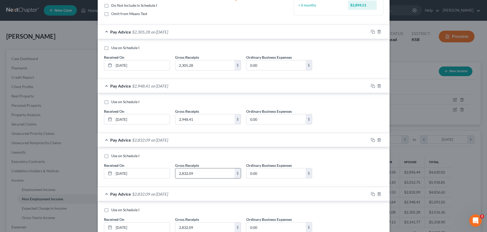
click at [202, 177] on input "2,832.09" at bounding box center [204, 174] width 59 height 10
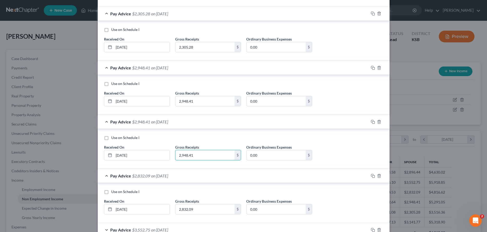
scroll to position [100, 0]
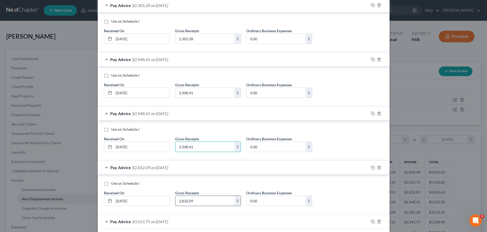
type input "2,948.41"
click at [208, 203] on input "2,832.09" at bounding box center [204, 201] width 59 height 10
click at [201, 92] on input "2,948.41" at bounding box center [204, 93] width 59 height 10
type input "2,305.28"
click at [198, 39] on input "2,305.28" at bounding box center [204, 39] width 59 height 10
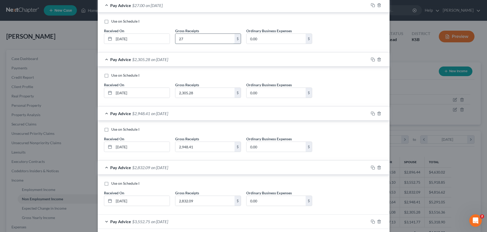
click at [214, 41] on input "27" at bounding box center [204, 39] width 59 height 10
type input "2,704.50"
click at [291, 39] on input "0.00" at bounding box center [275, 39] width 59 height 10
drag, startPoint x: 262, startPoint y: 40, endPoint x: 243, endPoint y: 42, distance: 19.4
click at [246, 42] on input "0.00" at bounding box center [275, 39] width 59 height 10
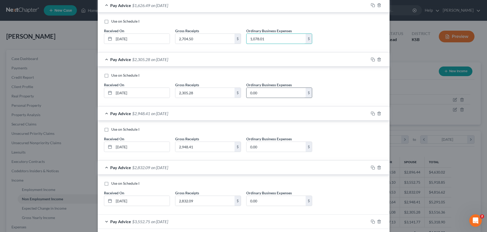
type input "1,078.01"
click at [290, 95] on input "0.00" at bounding box center [275, 93] width 59 height 10
click at [262, 92] on input "0.00" at bounding box center [275, 93] width 59 height 10
drag, startPoint x: 265, startPoint y: 93, endPoint x: 242, endPoint y: 92, distance: 23.2
click at [246, 92] on input "0.00" at bounding box center [275, 93] width 59 height 10
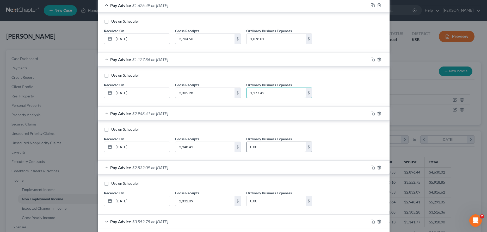
type input "1,177.42"
click at [269, 145] on input "0.00" at bounding box center [275, 147] width 59 height 10
click at [294, 149] on input "0.00" at bounding box center [275, 147] width 59 height 10
type input "1,633.91"
drag, startPoint x: 299, startPoint y: 203, endPoint x: 305, endPoint y: 197, distance: 9.0
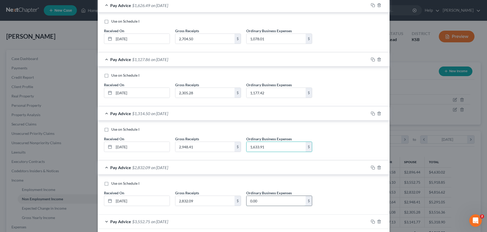
click at [300, 201] on input "0.00" at bounding box center [275, 201] width 59 height 10
click at [266, 203] on input "0.00" at bounding box center [275, 201] width 59 height 10
drag, startPoint x: 266, startPoint y: 203, endPoint x: 243, endPoint y: 200, distance: 23.0
click at [246, 200] on input "0.00" at bounding box center [275, 201] width 59 height 10
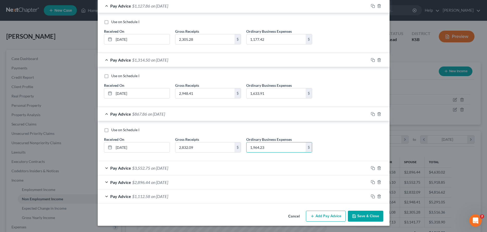
type input "1,964.23"
click at [106, 168] on div "Pay Advice $3,552.75 on [DATE]" at bounding box center [233, 168] width 271 height 14
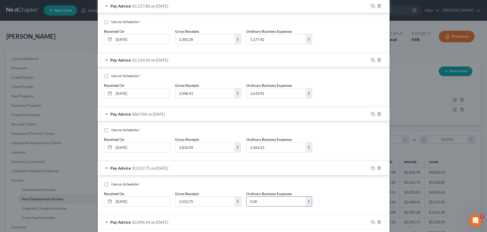
click at [252, 200] on input "0.00" at bounding box center [275, 202] width 59 height 10
click at [283, 201] on input "0.00" at bounding box center [275, 202] width 59 height 10
drag, startPoint x: 283, startPoint y: 201, endPoint x: 245, endPoint y: 202, distance: 38.3
click at [246, 202] on input "0.00" at bounding box center [275, 202] width 59 height 10
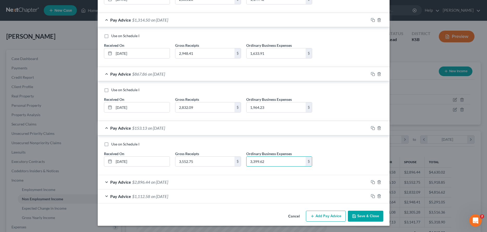
type input "3,399.62"
click at [106, 183] on div "Pay Advice $2,896.44 on [DATE]" at bounding box center [233, 182] width 271 height 14
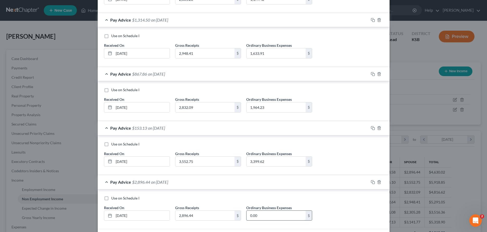
click at [274, 216] on input "0.00" at bounding box center [275, 216] width 59 height 10
type input "1,435.21"
click at [287, 159] on input "3,399.62" at bounding box center [275, 162] width 59 height 10
click at [297, 162] on input "3,399.62" at bounding box center [275, 162] width 59 height 10
type input "3"
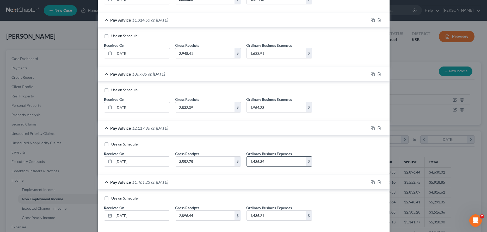
scroll to position [234, 0]
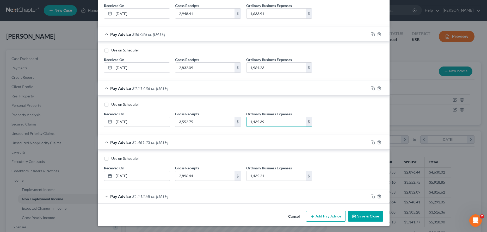
type input "1,435.39"
click at [107, 196] on div "Pay Advice $1,112.58 on [DATE]" at bounding box center [233, 197] width 271 height 14
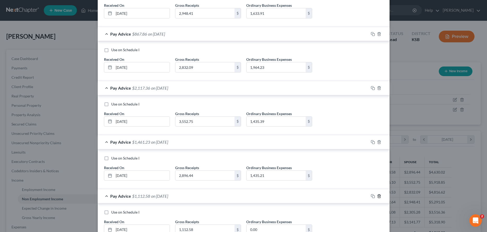
click at [379, 196] on icon "button" at bounding box center [379, 196] width 4 height 4
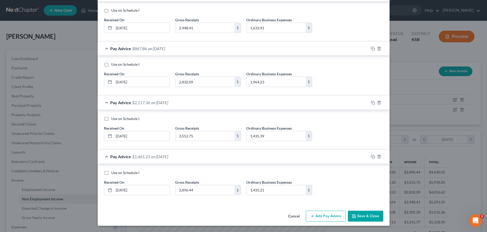
scroll to position [220, 0]
click at [372, 216] on button "Save & Close" at bounding box center [365, 216] width 35 height 11
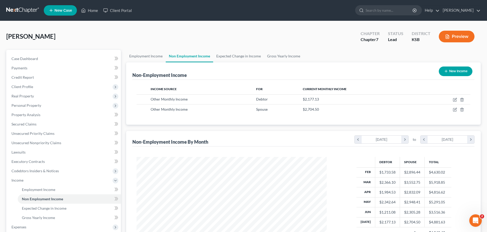
scroll to position [91, 0]
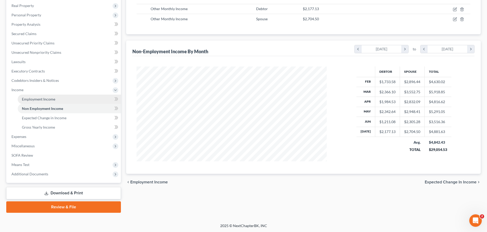
click at [49, 99] on span "Employment Income" at bounding box center [38, 99] width 33 height 4
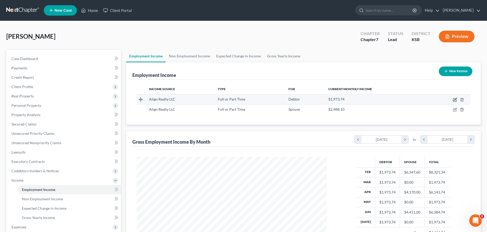
click at [454, 101] on icon "button" at bounding box center [455, 100] width 4 height 4
select select "0"
select select "17"
select select "0"
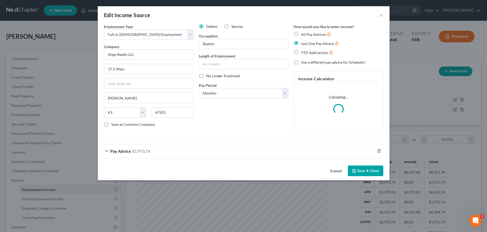
click at [108, 151] on div "Pay Advice $1,973.74" at bounding box center [236, 151] width 277 height 14
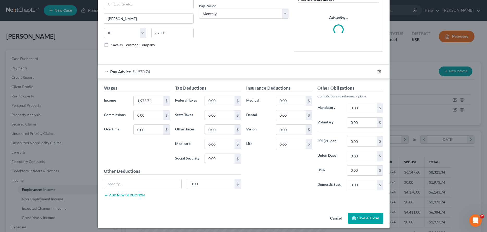
scroll to position [78, 0]
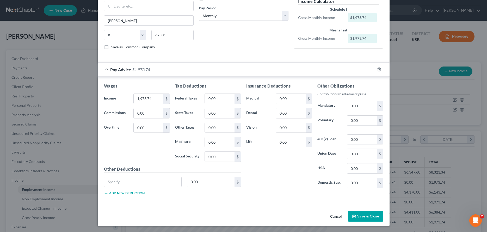
click at [372, 213] on button "Save & Close" at bounding box center [365, 216] width 35 height 11
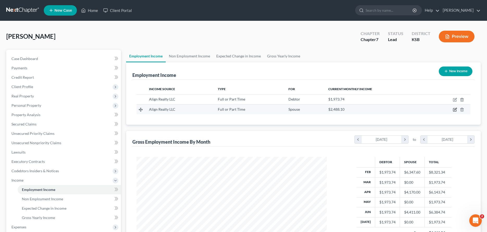
click at [455, 109] on icon "button" at bounding box center [455, 110] width 4 height 4
select select "0"
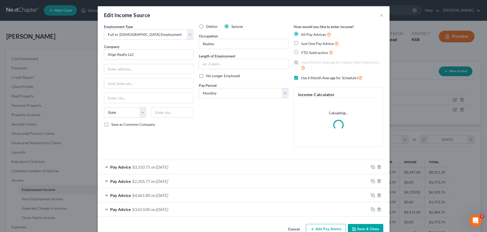
click at [106, 167] on div "Pay Advice $3,310.75 on [DATE]" at bounding box center [233, 167] width 271 height 14
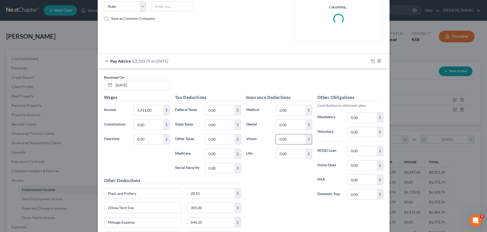
scroll to position [133, 0]
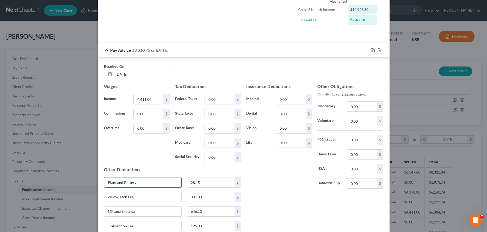
click at [161, 184] on input "Plant and Pottery" at bounding box center [142, 183] width 77 height 10
drag, startPoint x: 165, startPoint y: 184, endPoint x: 99, endPoint y: 159, distance: 70.7
click at [104, 186] on input "Plant and Pottery" at bounding box center [142, 183] width 77 height 10
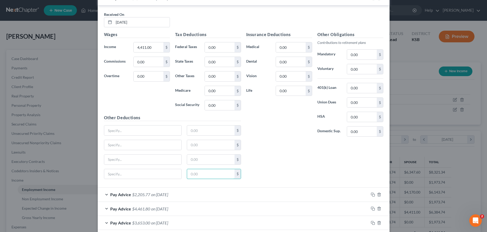
scroll to position [186, 0]
click at [106, 193] on div "Pay Advice $2,205.77 on [DATE]" at bounding box center [233, 194] width 271 height 14
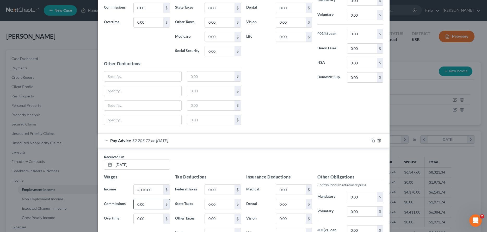
scroll to position [345, 0]
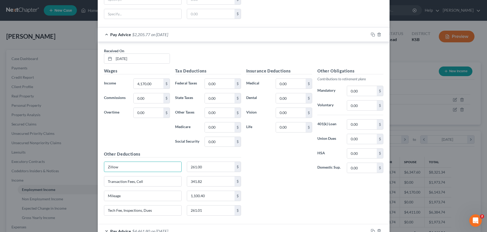
drag, startPoint x: 138, startPoint y: 170, endPoint x: 85, endPoint y: 159, distance: 53.9
click at [104, 167] on input "Zillow" at bounding box center [142, 167] width 77 height 10
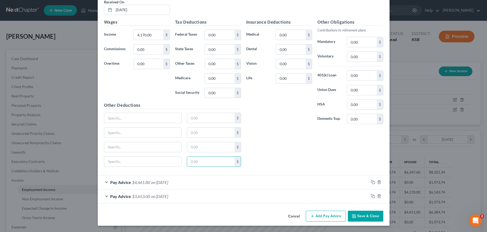
click at [106, 181] on div "Pay Advice $4,461.80 on [DATE]" at bounding box center [233, 183] width 271 height 14
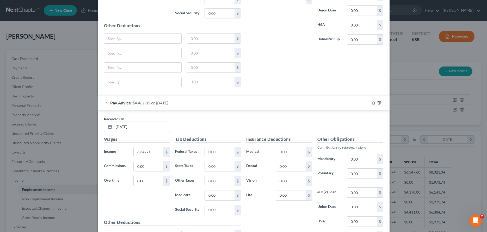
scroll to position [554, 0]
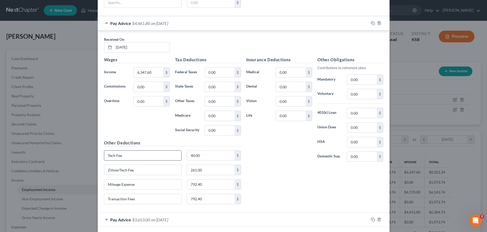
click at [146, 156] on input "Tech Fee" at bounding box center [142, 156] width 77 height 10
type input "4"
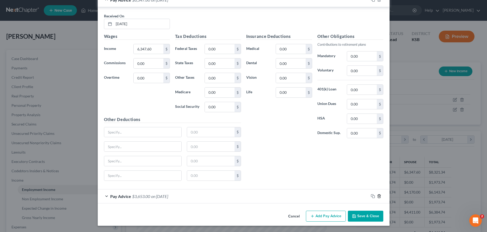
click at [378, 197] on icon "button" at bounding box center [379, 196] width 4 height 4
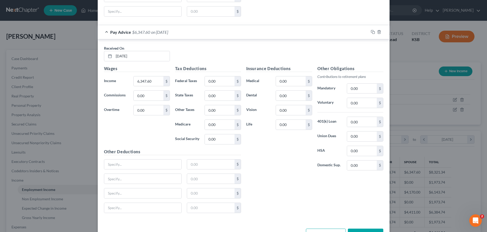
scroll to position [563, 0]
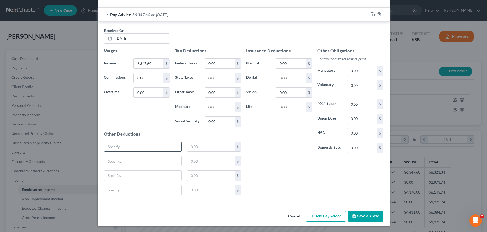
click at [135, 148] on input "text" at bounding box center [142, 147] width 77 height 10
type input "Tech Fee"
type input "40.00"
type input "Zillow"
type input "261.00"
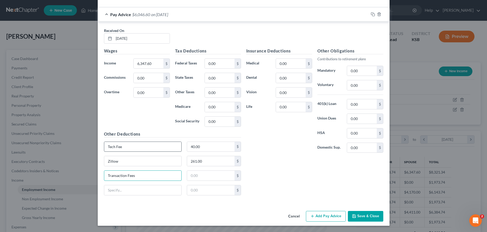
type input "Transaction Fees"
type input "250.00"
type input "Mileage"
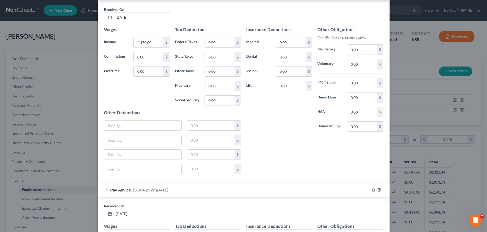
scroll to position [377, 0]
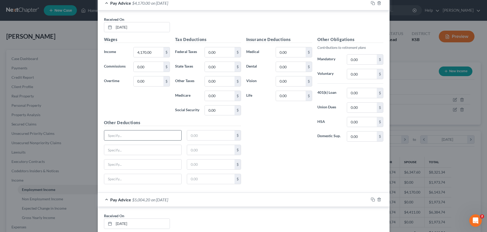
type input "792.40"
click at [133, 138] on input "text" at bounding box center [142, 136] width 77 height 10
type input "Tech Fee"
type input "40.00"
type input "Zillow"
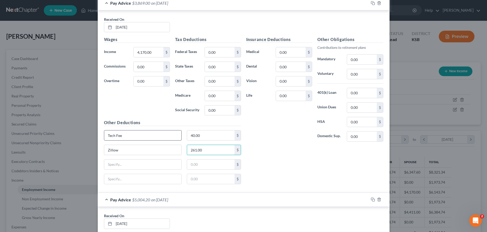
type input "261.00"
type input "<"
type input "Mileage"
type input "1,030.40"
type input "Cell"
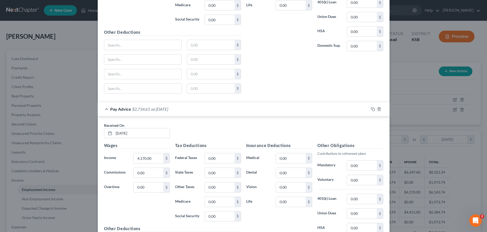
scroll to position [217, 0]
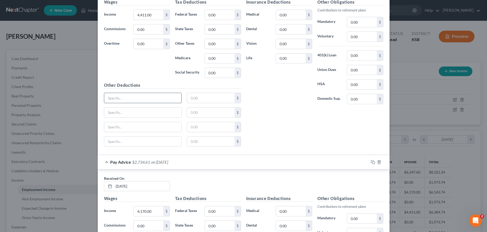
type input "103.99"
click at [134, 97] on input "text" at bounding box center [142, 98] width 77 height 10
type input "Tech Fee"
type input "40.00"
type input "Zillow"
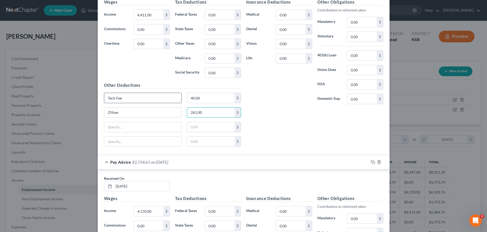
type input "261.00"
type input "Cell"
type input "91.82"
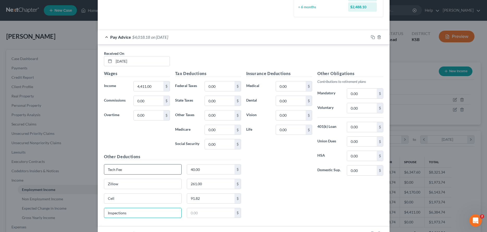
scroll to position [138, 0]
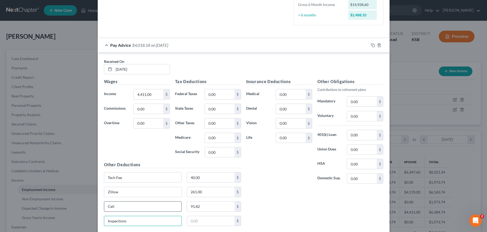
type input "Inspections"
click at [155, 211] on input "Cell" at bounding box center [142, 207] width 77 height 10
type input "77.17"
type input "Plant and Pottery"
type input "28.15"
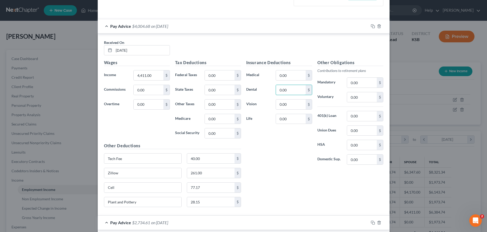
scroll to position [164, 0]
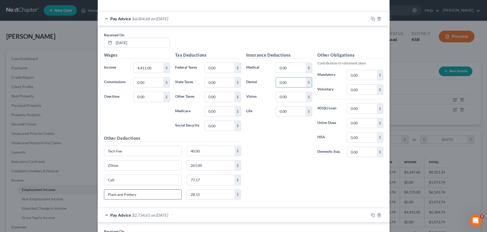
click at [154, 193] on input "Plant and Pottery" at bounding box center [142, 195] width 77 height 10
click at [154, 154] on input "Tech Fee" at bounding box center [142, 151] width 77 height 10
type input "Tech Fee"
click at [170, 182] on input "Cell" at bounding box center [142, 180] width 77 height 10
type input "Cell and Transaction Fees"
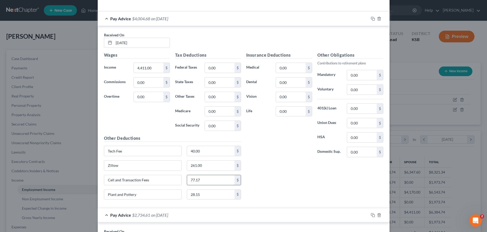
click at [218, 181] on input "77.17" at bounding box center [210, 180] width 47 height 10
type input "202.17"
click at [155, 197] on input "Plant and Pottery" at bounding box center [142, 195] width 77 height 10
type input "Plant and Pottery/Mileage"
click at [220, 196] on input "28.15" at bounding box center [210, 195] width 47 height 10
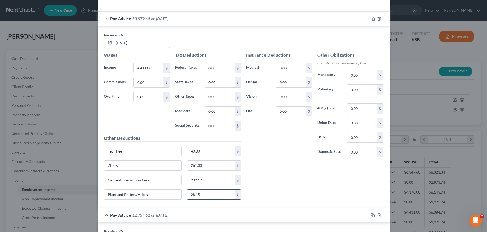
drag, startPoint x: 212, startPoint y: 195, endPoint x: 168, endPoint y: 203, distance: 45.4
click at [187, 200] on input "28.15" at bounding box center [210, 195] width 47 height 10
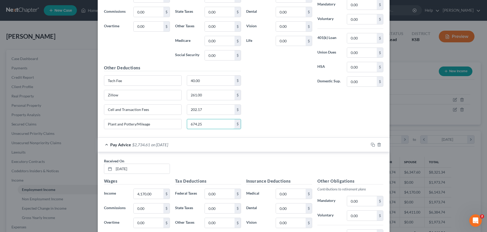
scroll to position [217, 0]
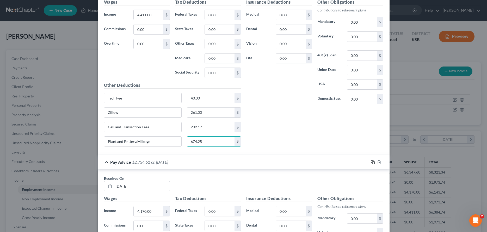
type input "674.25"
click at [372, 162] on icon "button" at bounding box center [372, 162] width 4 height 4
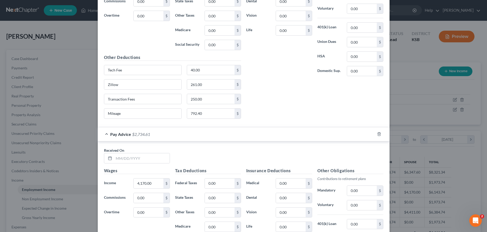
scroll to position [577, 0]
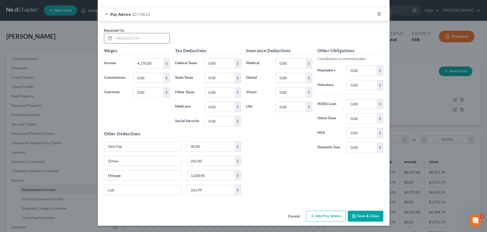
click at [146, 38] on input "text" at bounding box center [142, 38] width 56 height 10
type input "[DATE]"
drag, startPoint x: 223, startPoint y: 195, endPoint x: 243, endPoint y: 194, distance: 20.9
click at [234, 194] on input "103.99" at bounding box center [210, 190] width 47 height 10
type input "91.81"
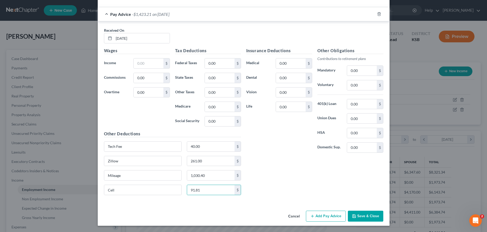
click at [369, 214] on button "Save & Close" at bounding box center [365, 216] width 35 height 11
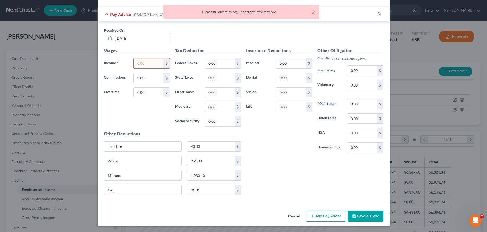
click at [138, 64] on input "text" at bounding box center [148, 64] width 29 height 10
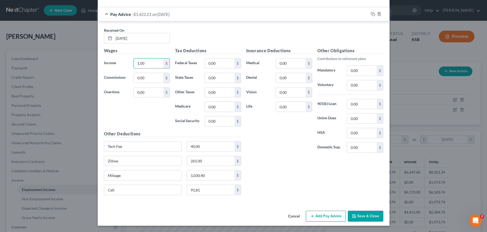
type input "1.00"
click at [364, 217] on button "Save & Close" at bounding box center [365, 216] width 35 height 11
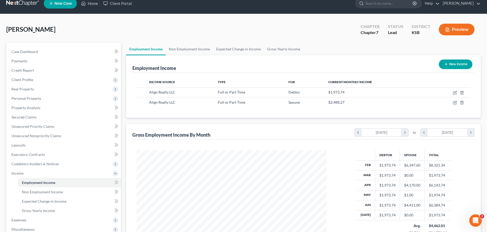
scroll to position [0, 0]
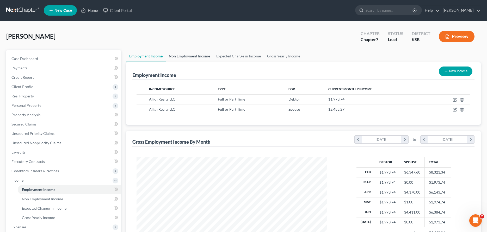
click at [191, 56] on link "Non Employment Income" at bounding box center [189, 56] width 47 height 12
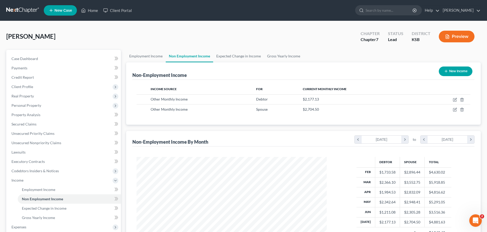
scroll to position [95, 200]
click at [230, 55] on link "Expected Change in Income" at bounding box center [238, 56] width 51 height 12
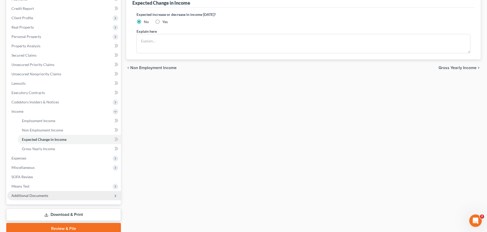
scroll to position [80, 0]
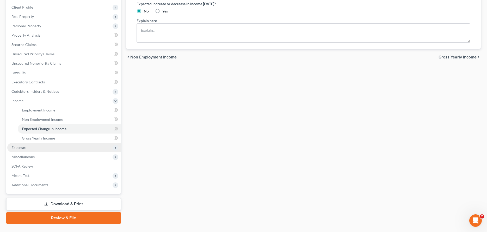
click at [20, 147] on span "Expenses" at bounding box center [18, 148] width 15 height 4
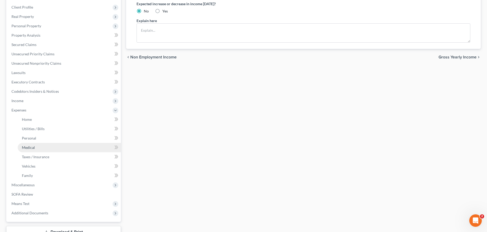
click at [27, 148] on span "Medical" at bounding box center [28, 148] width 13 height 4
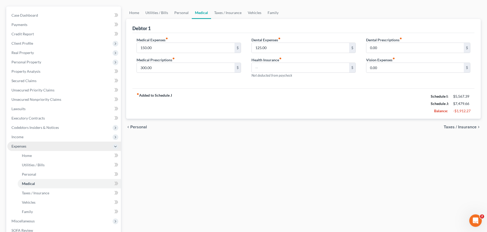
scroll to position [106, 0]
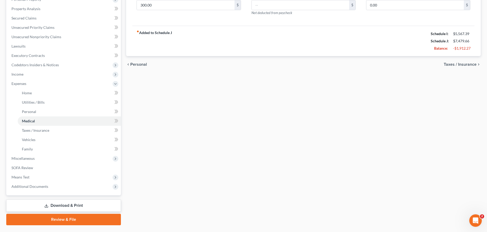
click at [56, 205] on link "Download & Print" at bounding box center [63, 206] width 115 height 12
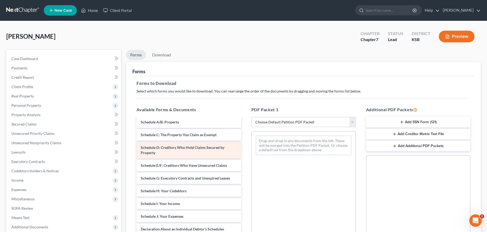
scroll to position [53, 0]
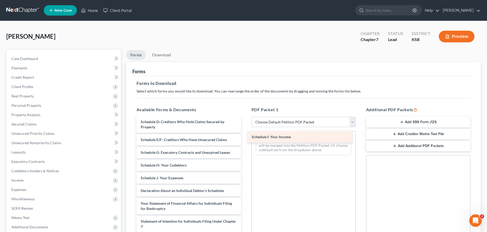
drag, startPoint x: 174, startPoint y: 181, endPoint x: 285, endPoint y: 140, distance: 118.2
click at [245, 140] on div "Schedule I: Your Income Voluntary Petition for Individuals Filing for Bankruptc…" at bounding box center [188, 192] width 112 height 254
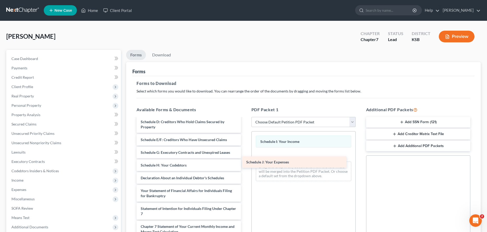
drag, startPoint x: 204, startPoint y: 177, endPoint x: 309, endPoint y: 162, distance: 106.6
click at [245, 162] on div "Schedule J: Your Expenses Voluntary Petition for Individuals Filing for Bankrup…" at bounding box center [188, 186] width 112 height 242
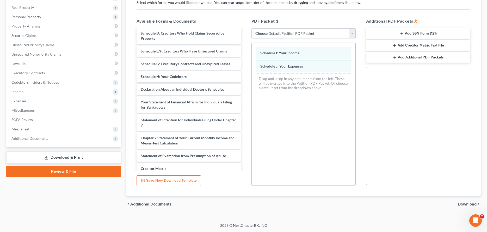
click at [466, 203] on span "Download" at bounding box center [466, 205] width 19 height 4
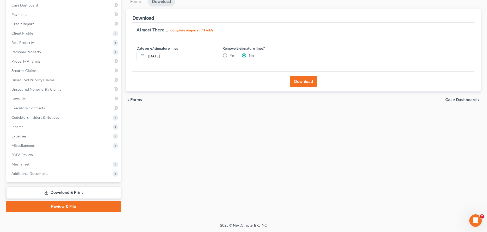
scroll to position [53, 0]
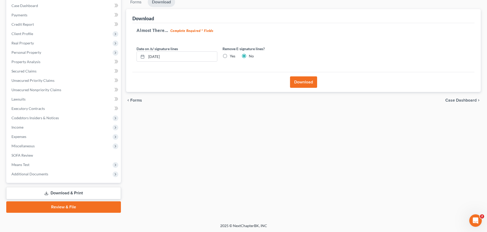
click at [309, 83] on button "Download" at bounding box center [303, 82] width 27 height 11
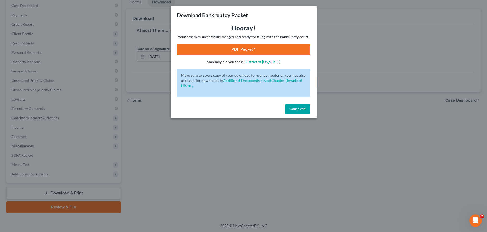
click at [244, 48] on link "PDF Packet 1" at bounding box center [243, 49] width 133 height 11
click at [296, 113] on button "Complete!" at bounding box center [297, 109] width 25 height 10
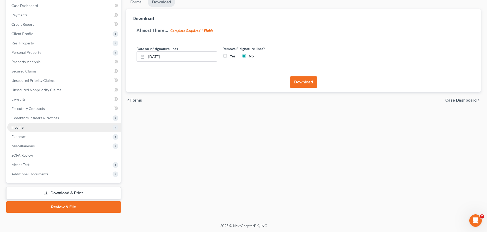
click at [20, 127] on span "Income" at bounding box center [17, 127] width 12 height 4
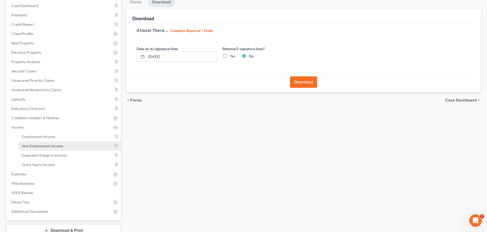
click at [29, 147] on span "Non Employment Income" at bounding box center [42, 146] width 41 height 4
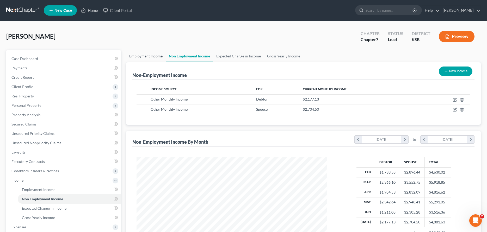
click at [139, 56] on link "Employment Income" at bounding box center [146, 56] width 40 height 12
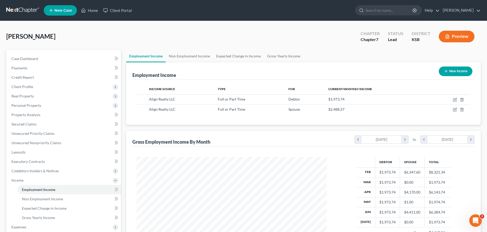
scroll to position [95, 200]
drag, startPoint x: 456, startPoint y: 100, endPoint x: 449, endPoint y: 101, distance: 7.4
click at [455, 100] on icon "button" at bounding box center [455, 100] width 4 height 4
select select "0"
select select "17"
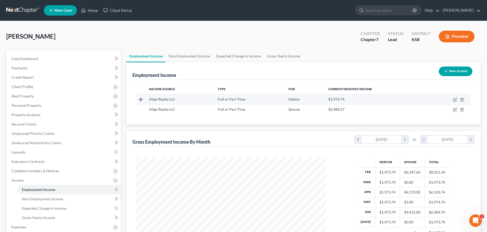
select select "0"
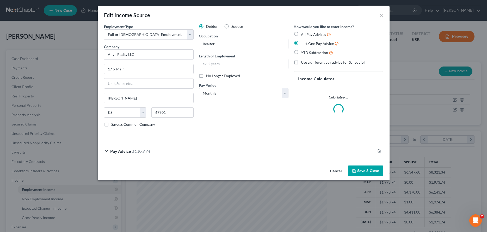
click at [106, 151] on div "Pay Advice $1,973.74" at bounding box center [236, 151] width 277 height 14
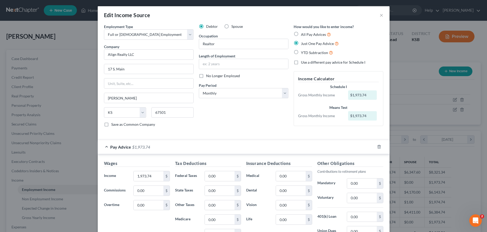
scroll to position [78, 0]
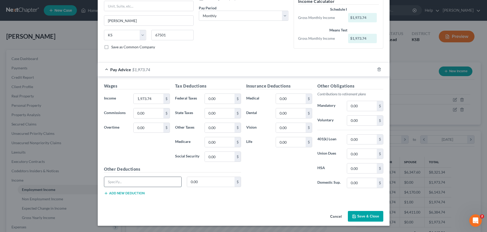
click at [163, 185] on input "text" at bounding box center [142, 182] width 77 height 10
type input "Zillow"
click at [216, 182] on input "0.00" at bounding box center [210, 182] width 47 height 10
type input "750.00"
click at [140, 194] on button "Add new deduction" at bounding box center [124, 194] width 41 height 4
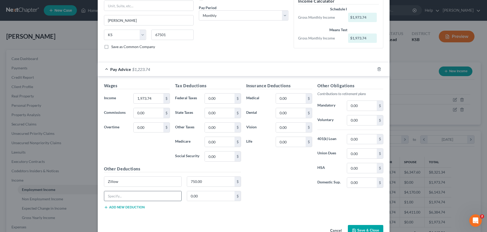
click at [137, 197] on input "text" at bounding box center [142, 197] width 77 height 10
type input "Dues"
drag, startPoint x: 216, startPoint y: 196, endPoint x: 179, endPoint y: 196, distance: 36.5
click at [187, 196] on input "0.00" at bounding box center [210, 197] width 47 height 10
type input "876.06"
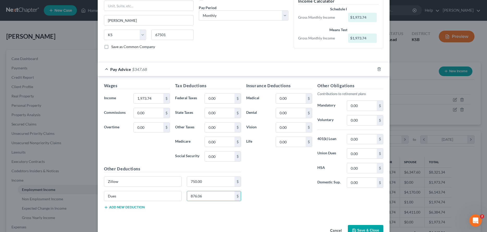
click at [367, 228] on button "Save & Close" at bounding box center [365, 230] width 35 height 11
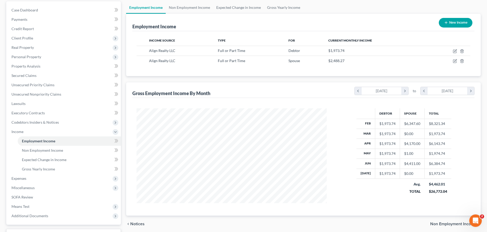
scroll to position [91, 0]
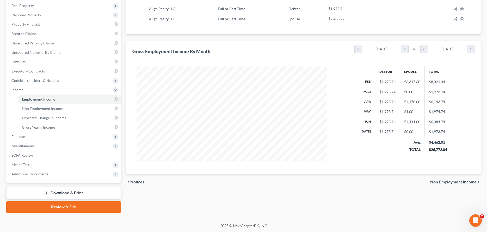
click at [56, 194] on link "Download & Print" at bounding box center [63, 193] width 115 height 12
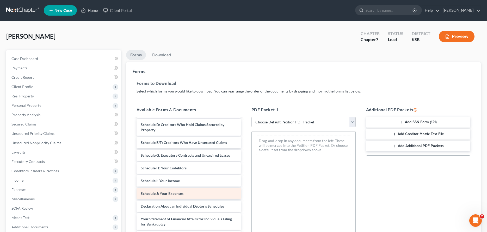
scroll to position [53, 0]
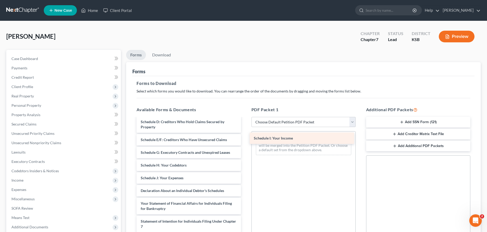
drag, startPoint x: 186, startPoint y: 180, endPoint x: 299, endPoint y: 140, distance: 119.5
click at [245, 140] on div "Schedule I: Your Income Voluntary Petition for Individuals Filing for Bankruptc…" at bounding box center [188, 192] width 112 height 254
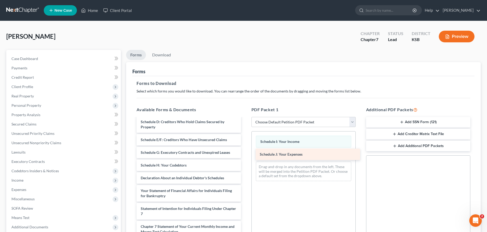
drag, startPoint x: 192, startPoint y: 178, endPoint x: 310, endPoint y: 154, distance: 120.8
click at [245, 154] on div "Schedule J: Your Expenses Voluntary Petition for Individuals Filing for Bankrup…" at bounding box center [188, 186] width 112 height 242
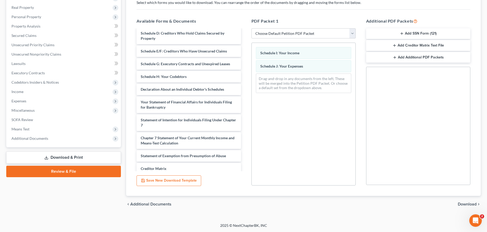
click at [469, 205] on span "Download" at bounding box center [466, 205] width 19 height 4
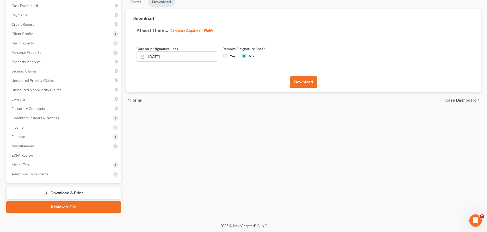
click at [301, 85] on button "Download" at bounding box center [303, 82] width 27 height 11
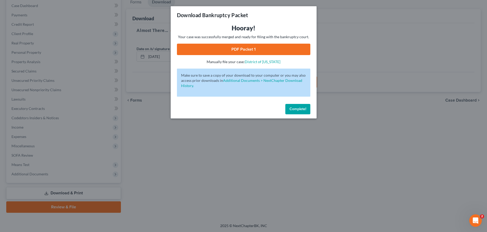
click at [249, 48] on link "PDF Packet 1" at bounding box center [243, 49] width 133 height 11
click at [293, 109] on span "Complete!" at bounding box center [297, 109] width 17 height 4
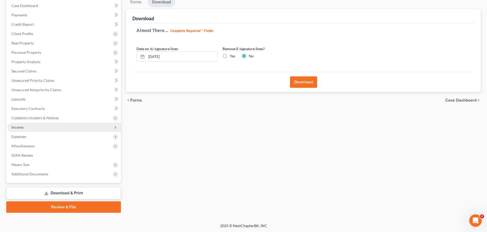
click at [33, 128] on span "Income" at bounding box center [64, 127] width 114 height 9
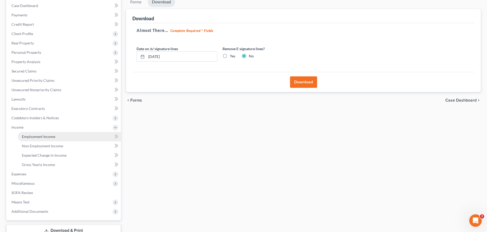
click at [38, 135] on span "Employment Income" at bounding box center [38, 137] width 33 height 4
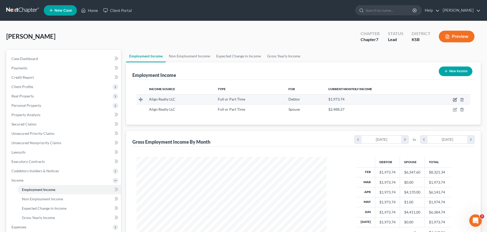
click at [454, 100] on icon "button" at bounding box center [455, 99] width 2 height 2
select select "0"
select select "17"
select select "0"
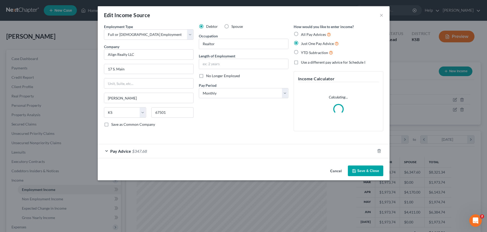
click at [110, 149] on div "Pay Advice $347.68" at bounding box center [236, 151] width 277 height 14
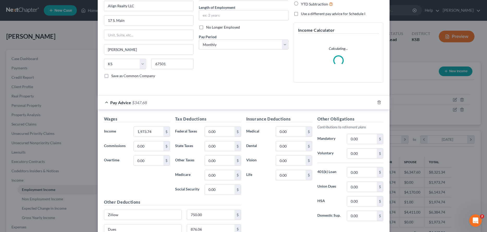
scroll to position [96, 0]
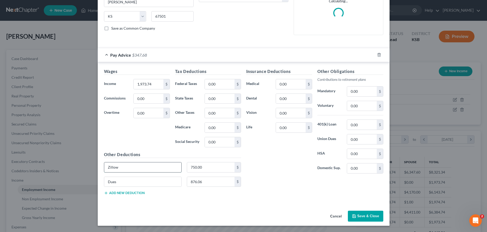
click at [159, 168] on input "Zillow" at bounding box center [142, 168] width 77 height 10
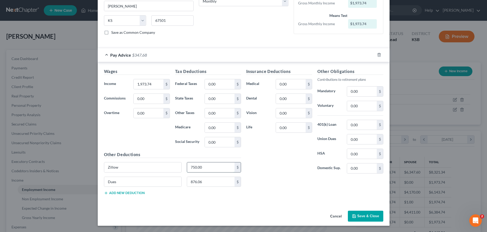
drag, startPoint x: 214, startPoint y: 167, endPoint x: 253, endPoint y: 171, distance: 38.5
click at [234, 171] on input "750.00" at bounding box center [210, 168] width 47 height 10
type input "125.00"
type input "146.01"
click at [372, 216] on button "Save & Close" at bounding box center [365, 216] width 35 height 11
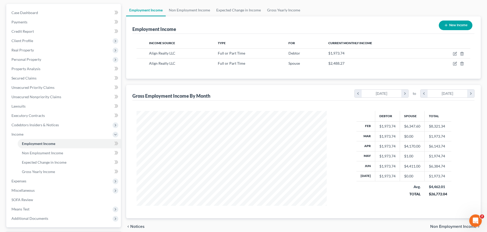
scroll to position [91, 0]
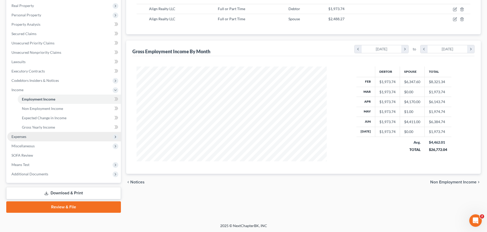
click at [34, 137] on span "Expenses" at bounding box center [64, 136] width 114 height 9
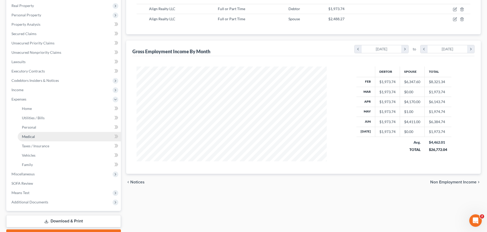
click at [47, 133] on link "Medical" at bounding box center [69, 136] width 103 height 9
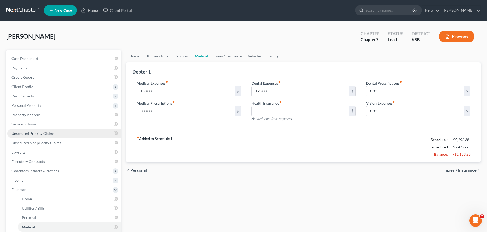
scroll to position [119, 0]
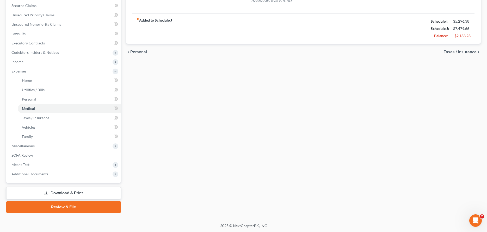
click at [62, 194] on link "Download & Print" at bounding box center [63, 193] width 115 height 12
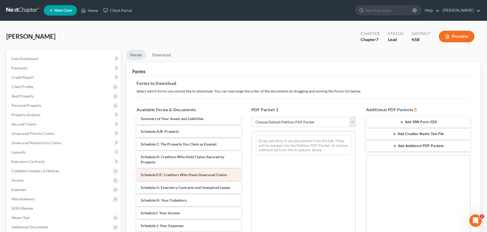
scroll to position [27, 0]
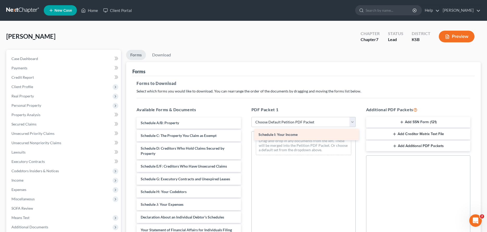
drag, startPoint x: 189, startPoint y: 205, endPoint x: 306, endPoint y: 136, distance: 136.0
click at [245, 136] on div "Schedule I: Your Income Voluntary Petition for Individuals Filing for Bankruptc…" at bounding box center [188, 219] width 112 height 254
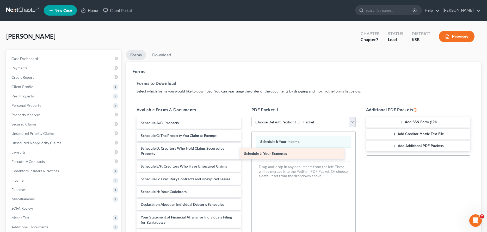
drag, startPoint x: 198, startPoint y: 206, endPoint x: 302, endPoint y: 155, distance: 115.2
click at [245, 155] on div "Schedule J: Your Expenses Voluntary Petition for Individuals Filing for Bankrup…" at bounding box center [188, 213] width 112 height 242
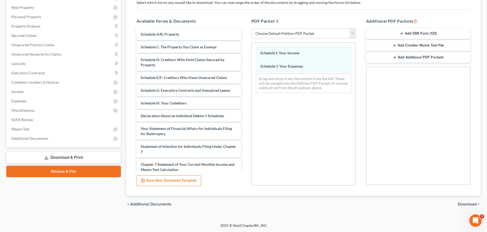
click at [468, 203] on span "Download" at bounding box center [466, 205] width 19 height 4
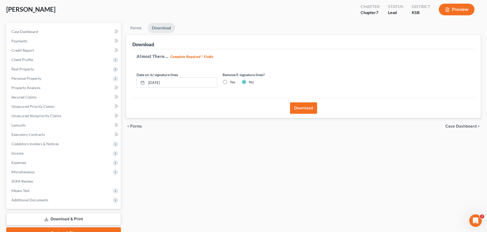
scroll to position [27, 0]
click at [295, 108] on button "Download" at bounding box center [303, 108] width 27 height 11
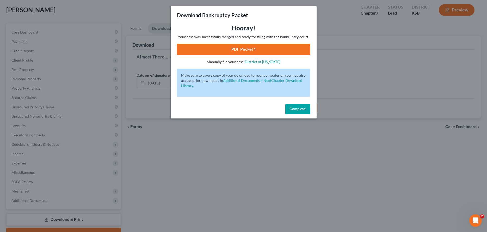
click at [256, 48] on link "PDF Packet 1" at bounding box center [243, 49] width 133 height 11
drag, startPoint x: 295, startPoint y: 108, endPoint x: 153, endPoint y: 150, distance: 148.1
click at [294, 109] on span "Complete!" at bounding box center [297, 109] width 17 height 4
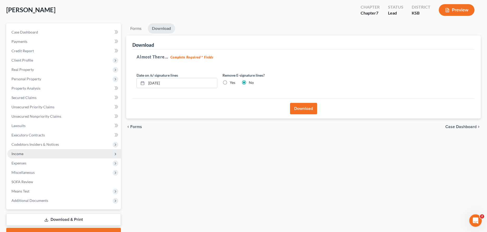
click at [30, 153] on span "Income" at bounding box center [64, 153] width 114 height 9
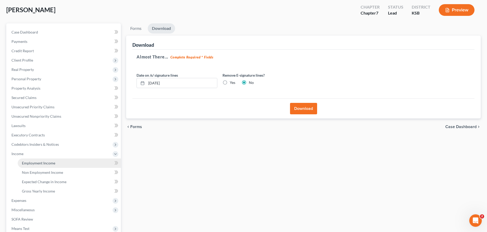
click at [34, 166] on link "Employment Income" at bounding box center [69, 163] width 103 height 9
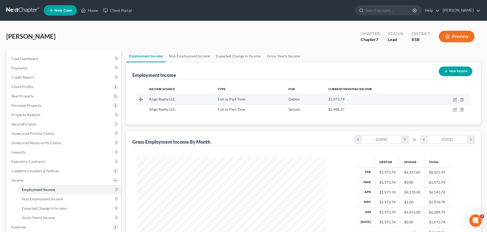
scroll to position [95, 200]
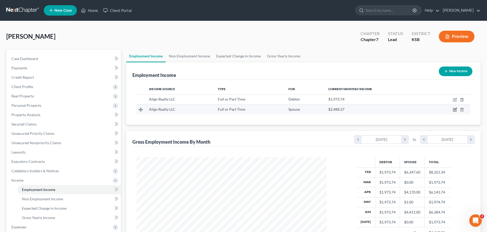
click at [454, 110] on icon "button" at bounding box center [455, 110] width 4 height 4
select select "0"
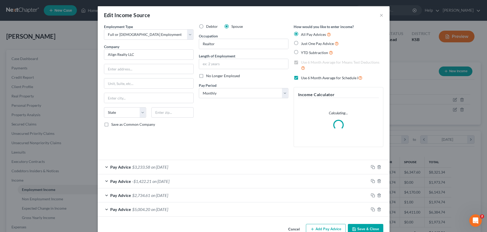
click at [106, 167] on div "Pay Advice $3,233.58 on [DATE]" at bounding box center [233, 167] width 271 height 14
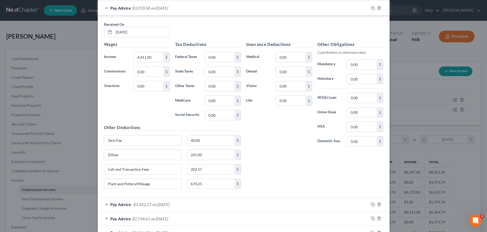
scroll to position [175, 0]
drag, startPoint x: 137, startPoint y: 184, endPoint x: 88, endPoint y: 185, distance: 48.4
click at [104, 185] on input "Plant and Pottery/Mileage" at bounding box center [142, 184] width 77 height 10
type input "Mileage"
click at [105, 204] on div "Pay Advice -$1,422.21 on [DATE]" at bounding box center [233, 205] width 271 height 14
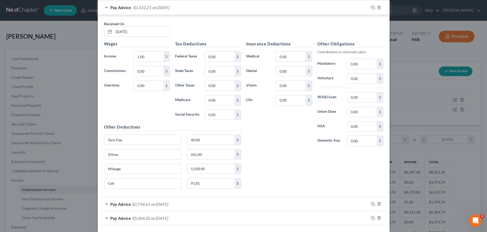
scroll to position [394, 0]
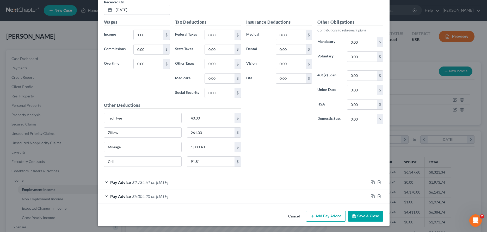
click at [365, 216] on button "Save & Close" at bounding box center [365, 216] width 35 height 11
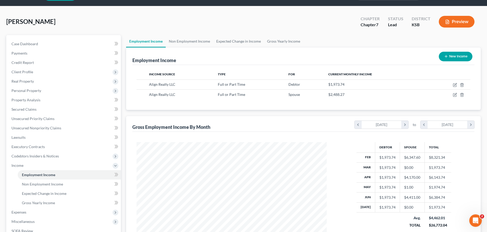
scroll to position [0, 0]
